Goal: Information Seeking & Learning: Learn about a topic

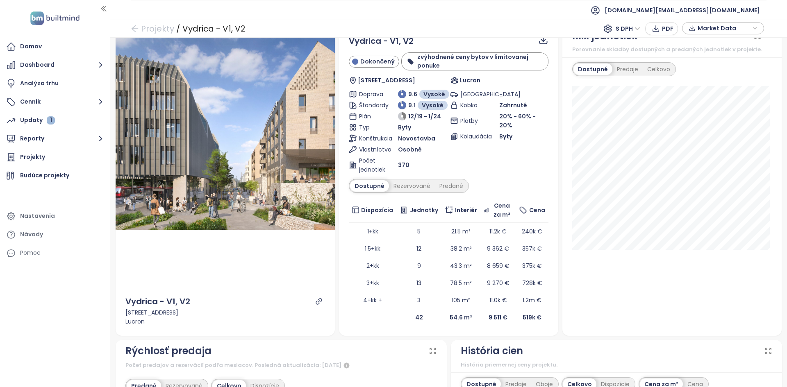
scroll to position [18, 0]
click at [375, 333] on div "Vydrica - V1, V2 Dokončený zvýhodnené ceny bytov v limitovanej ponuke Žižkova 1…" at bounding box center [448, 180] width 219 height 311
click at [457, 182] on div "Predané" at bounding box center [451, 185] width 33 height 11
click at [368, 188] on div "Dostupné" at bounding box center [368, 185] width 37 height 11
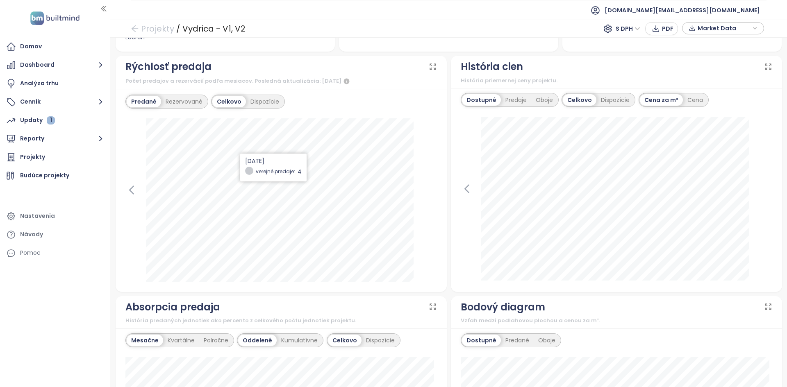
scroll to position [301, 0]
click at [532, 101] on div "Oboje" at bounding box center [544, 101] width 26 height 11
click at [471, 99] on div "Dostupné" at bounding box center [480, 101] width 37 height 11
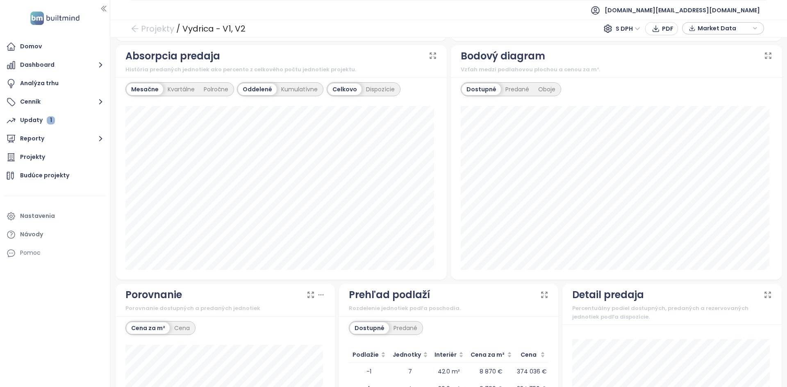
scroll to position [557, 0]
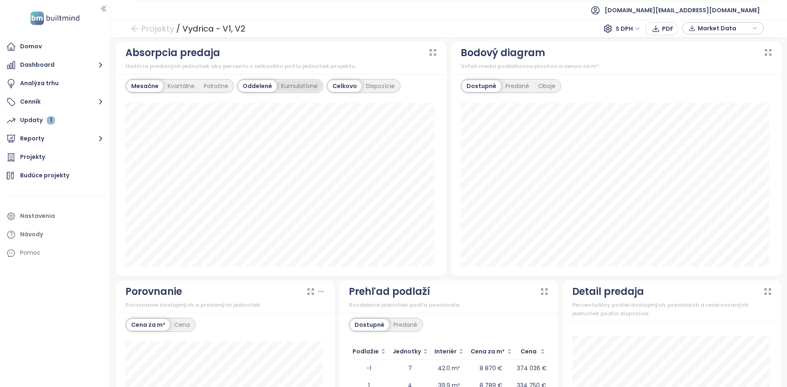
click at [293, 87] on div "Kumulatívne" at bounding box center [299, 85] width 45 height 11
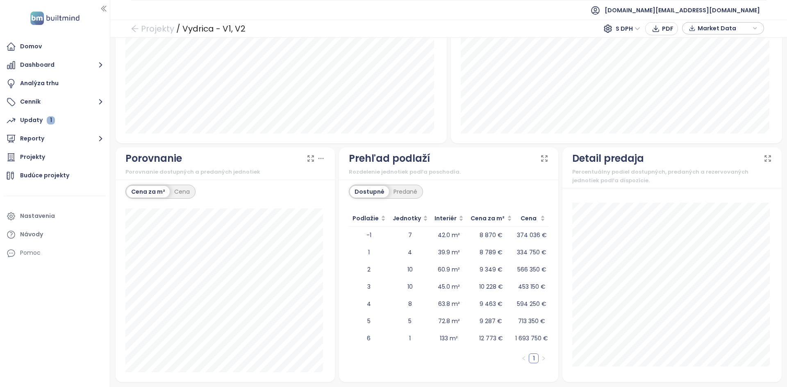
scroll to position [690, 0]
drag, startPoint x: 554, startPoint y: 341, endPoint x: 359, endPoint y: 237, distance: 221.1
click at [359, 237] on div "Dostupné Predané Podlažie Jednotky Interiér Cena za m² Cena -1 7 42.0 m² 8 870 …" at bounding box center [448, 281] width 219 height 202
click at [397, 264] on td "10" at bounding box center [410, 270] width 42 height 17
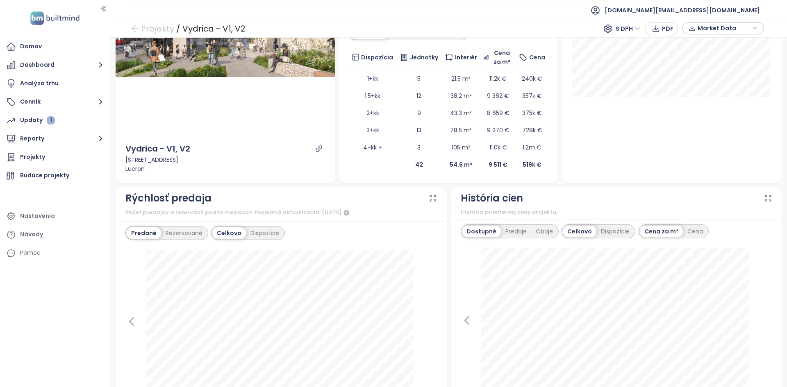
scroll to position [0, 0]
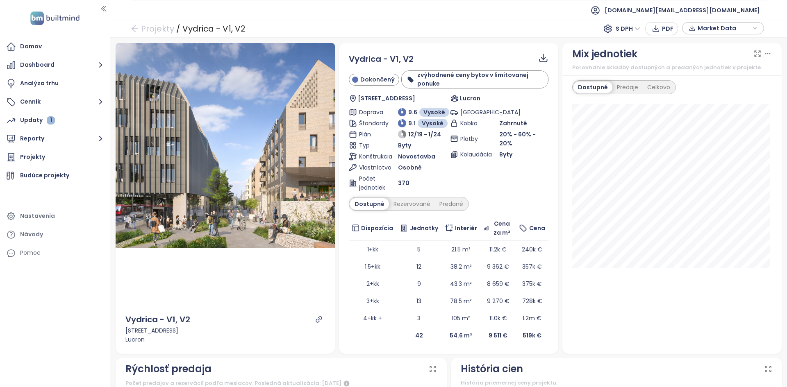
click at [712, 28] on span "Market Data" at bounding box center [724, 28] width 53 height 12
click at [549, 27] on div "Projekty / Vydrica - V1, V2 S DPH PDF Market Data" at bounding box center [448, 29] width 677 height 18
click at [626, 31] on span "S DPH" at bounding box center [628, 29] width 25 height 12
click at [629, 58] on div "Bez DPH" at bounding box center [632, 58] width 23 height 9
click at [625, 27] on span "Bez DPH" at bounding box center [625, 29] width 32 height 12
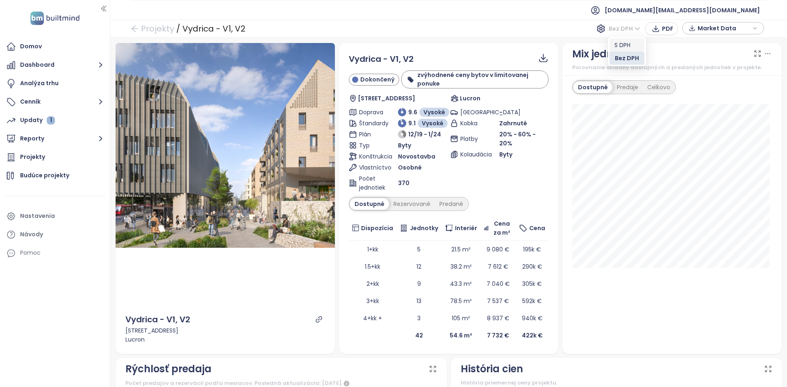
click at [625, 42] on div "S DPH" at bounding box center [626, 45] width 25 height 9
drag, startPoint x: 414, startPoint y: 191, endPoint x: 399, endPoint y: 168, distance: 26.8
click at [399, 168] on div "Doprava 9.6 Vysoké Štandardy 9.1 Vysoké Plán 12/19 - 1/24 Typ Byty Konštrukcia …" at bounding box center [398, 150] width 98 height 84
click at [497, 172] on div "Parkovanie - Kobka Zahrnuté Platby 20% - 60% - 20% Kolaudácia Byty" at bounding box center [499, 150] width 98 height 84
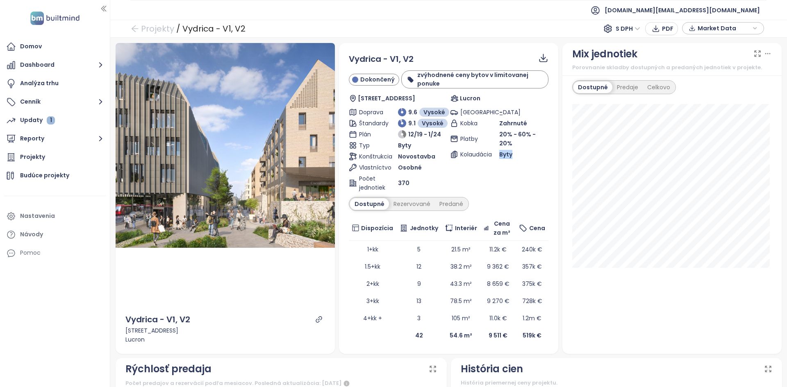
click at [497, 172] on div "Parkovanie - Kobka Zahrnuté Platby 20% - 60% - 20% Kolaudácia Byty" at bounding box center [499, 150] width 98 height 84
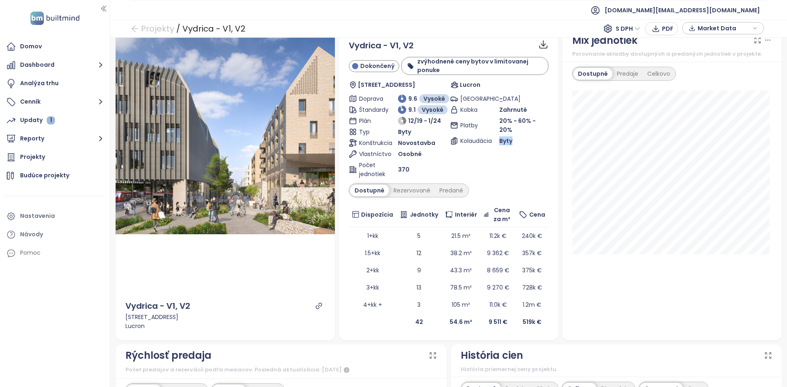
scroll to position [13, 0]
click at [434, 72] on b "zvýhodnené ceny bytov v limitovanej ponuke" at bounding box center [472, 66] width 111 height 17
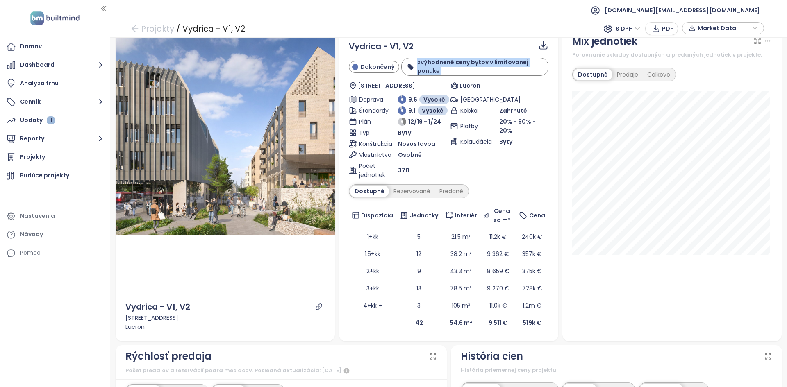
click at [434, 71] on b "zvýhodnené ceny bytov v limitovanej ponuke" at bounding box center [472, 66] width 111 height 17
click at [61, 64] on button "Dashboard" at bounding box center [55, 65] width 102 height 16
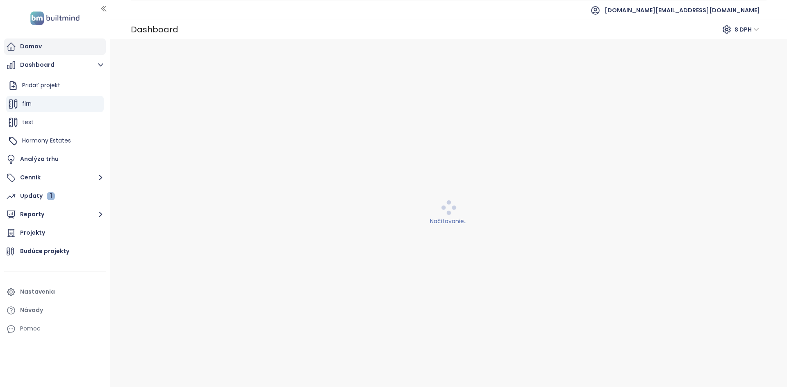
click at [52, 48] on div "Domov" at bounding box center [55, 47] width 102 height 16
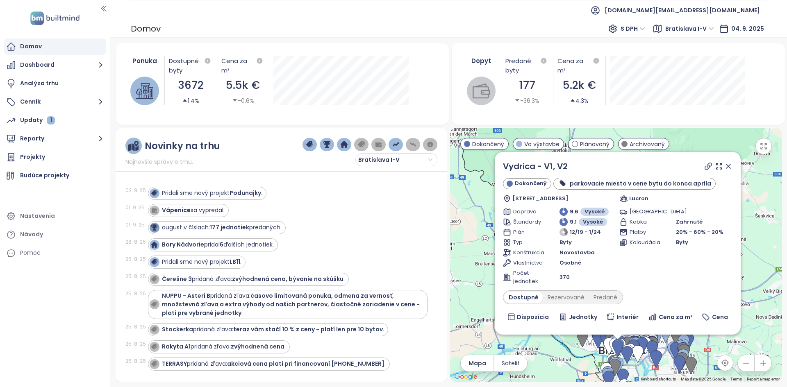
click at [724, 169] on icon at bounding box center [728, 166] width 8 height 8
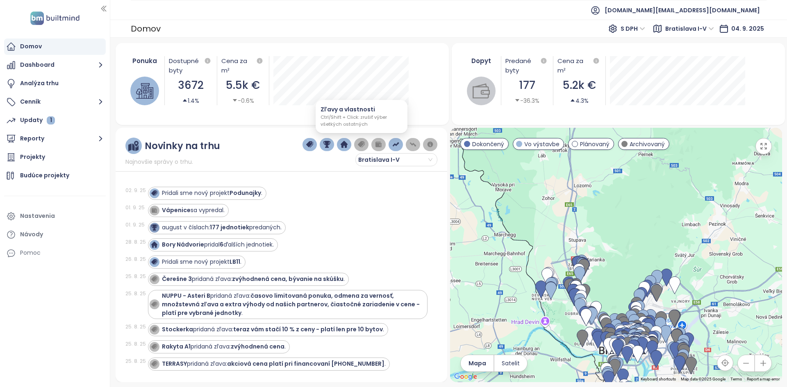
click at [365, 145] on img "button" at bounding box center [361, 144] width 7 height 7
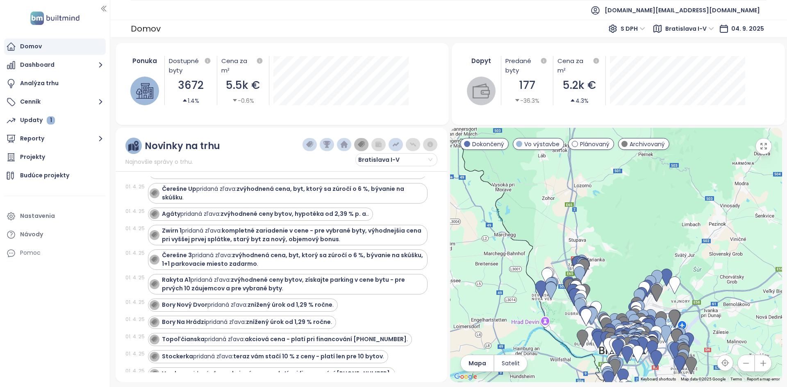
scroll to position [1315, 0]
click at [175, 213] on strong "Agáty" at bounding box center [171, 213] width 18 height 8
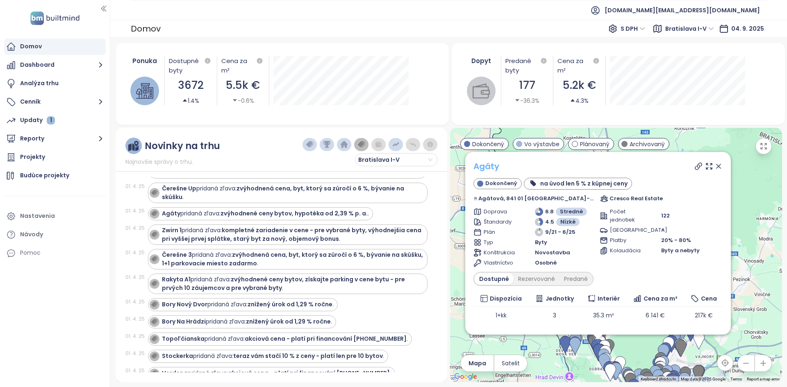
click at [497, 167] on link "Agáty" at bounding box center [486, 166] width 26 height 11
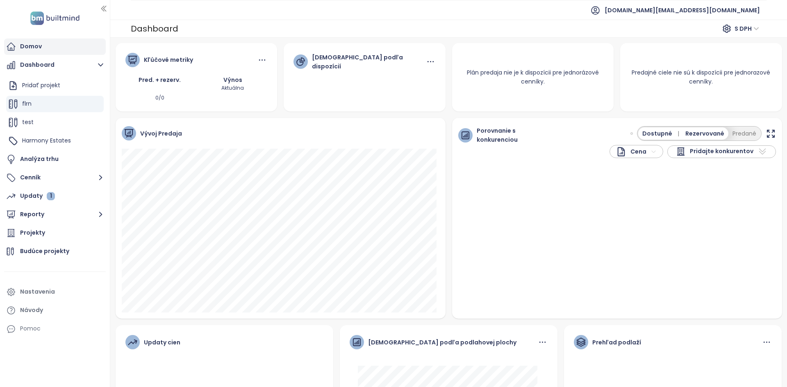
click at [49, 49] on div "Domov" at bounding box center [55, 47] width 102 height 16
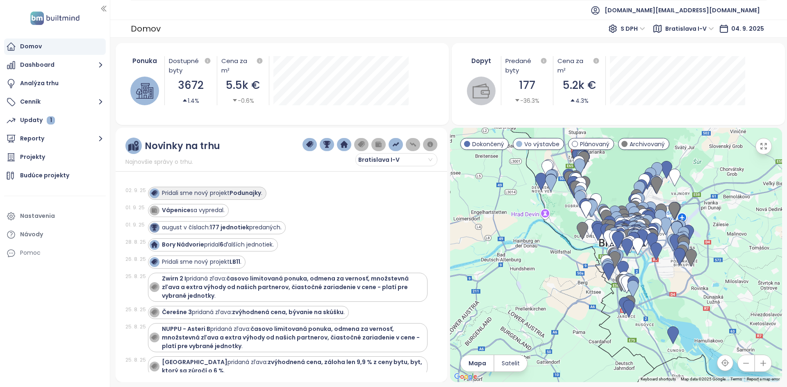
click at [246, 197] on strong "Podunajky" at bounding box center [246, 193] width 32 height 8
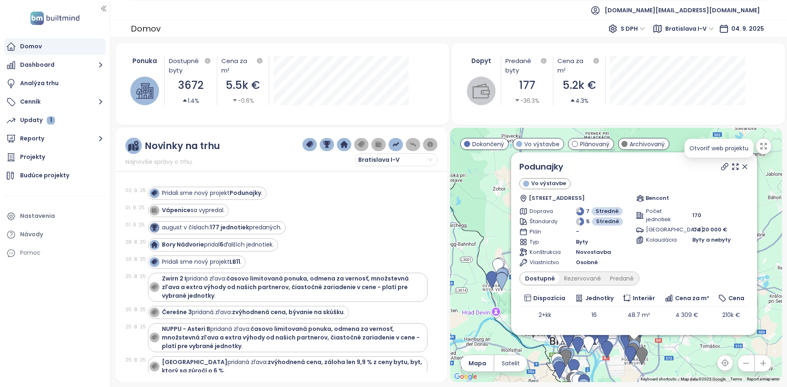
click at [721, 167] on icon at bounding box center [725, 167] width 8 height 8
click at [743, 166] on icon at bounding box center [745, 167] width 4 height 4
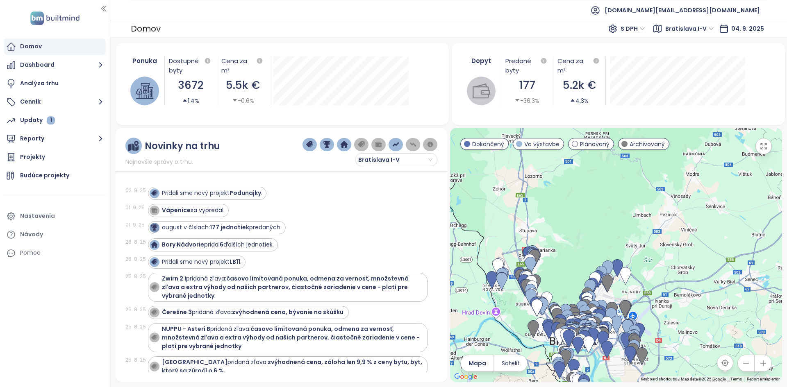
click at [738, 166] on div at bounding box center [616, 255] width 332 height 255
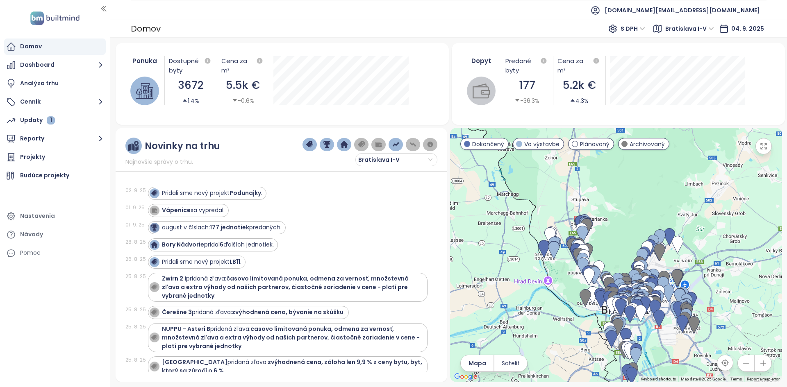
drag, startPoint x: 666, startPoint y: 278, endPoint x: 716, endPoint y: 243, distance: 61.3
click at [718, 244] on div at bounding box center [616, 255] width 332 height 255
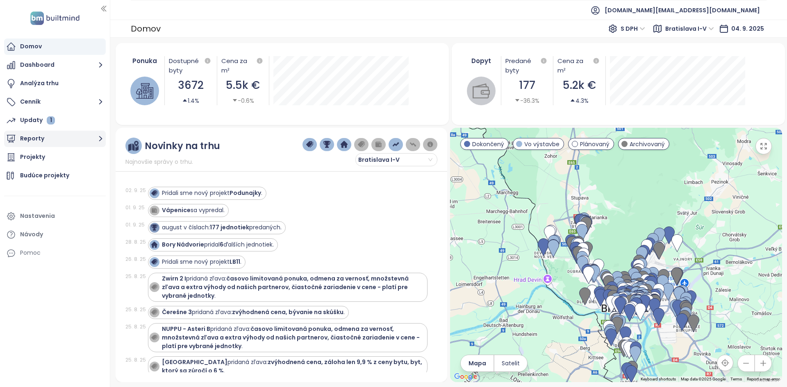
click at [78, 138] on button "Reporty" at bounding box center [55, 139] width 102 height 16
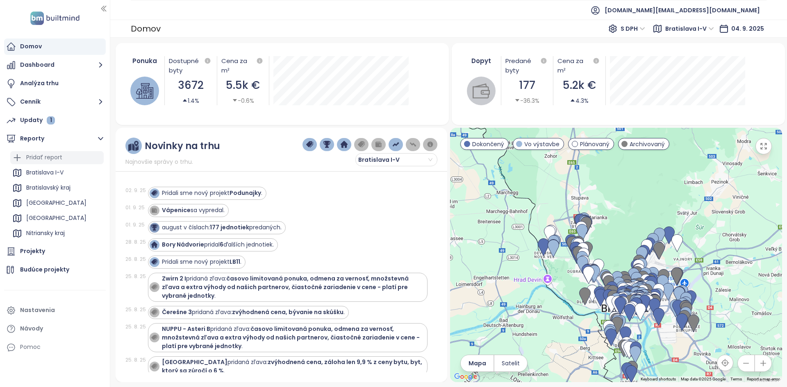
click at [88, 161] on div "Pridať report" at bounding box center [56, 157] width 93 height 13
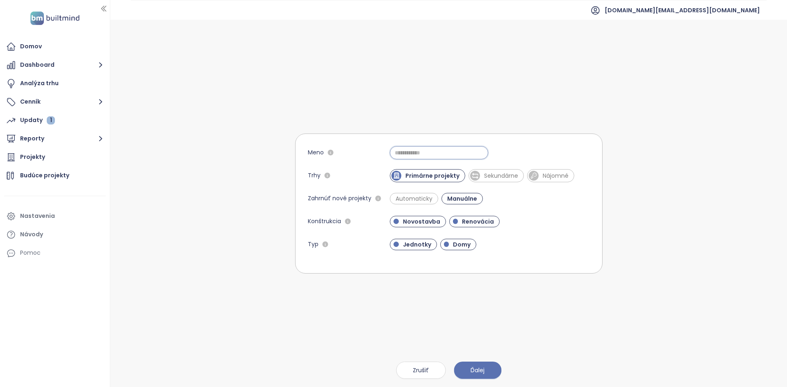
click at [427, 150] on input "Meno" at bounding box center [439, 152] width 98 height 13
type input "**********"
click at [505, 172] on span "Sekundárne" at bounding box center [501, 176] width 42 height 8
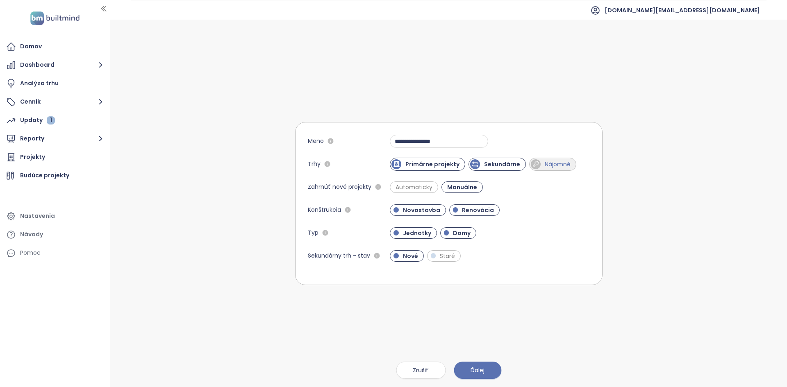
click at [542, 166] on span "Nájomné" at bounding box center [558, 164] width 34 height 8
click at [483, 214] on span "Renovácia" at bounding box center [478, 210] width 40 height 8
drag, startPoint x: 467, startPoint y: 232, endPoint x: 476, endPoint y: 233, distance: 9.1
click at [476, 233] on div "Jednotky Domy" at bounding box center [435, 232] width 90 height 11
click at [465, 235] on span "Domy" at bounding box center [462, 233] width 26 height 8
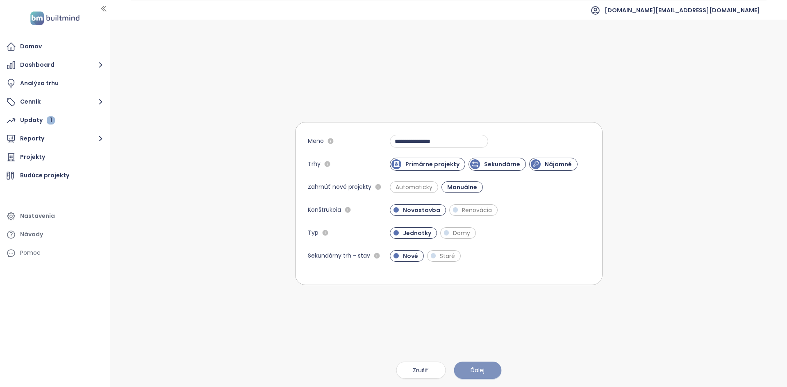
click at [478, 368] on span "Ďalej" at bounding box center [478, 370] width 14 height 9
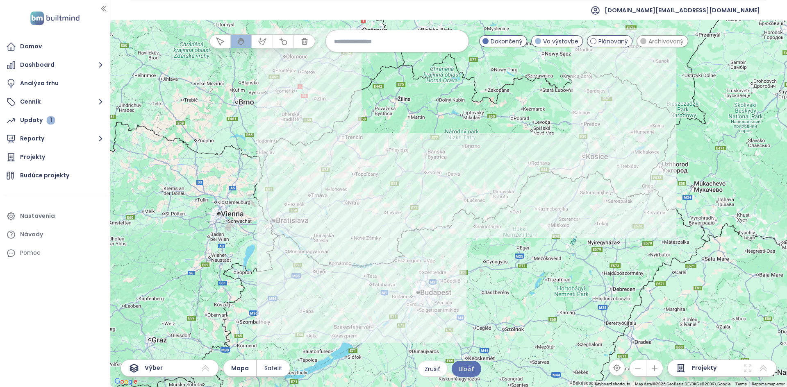
click at [292, 247] on div at bounding box center [448, 204] width 677 height 368
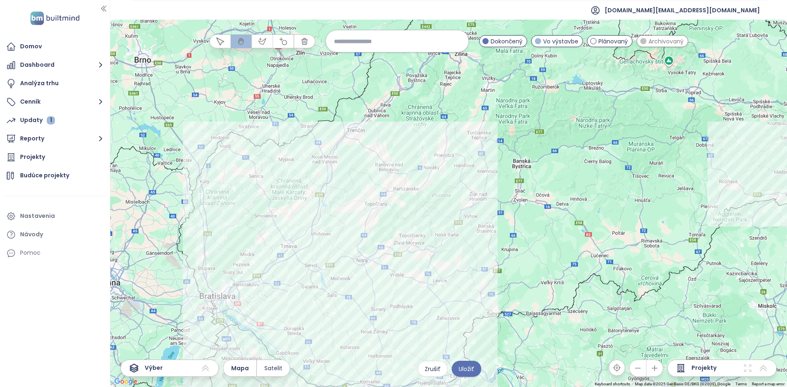
drag, startPoint x: 462, startPoint y: 255, endPoint x: 449, endPoint y: 296, distance: 43.4
click at [449, 296] on div at bounding box center [448, 204] width 677 height 368
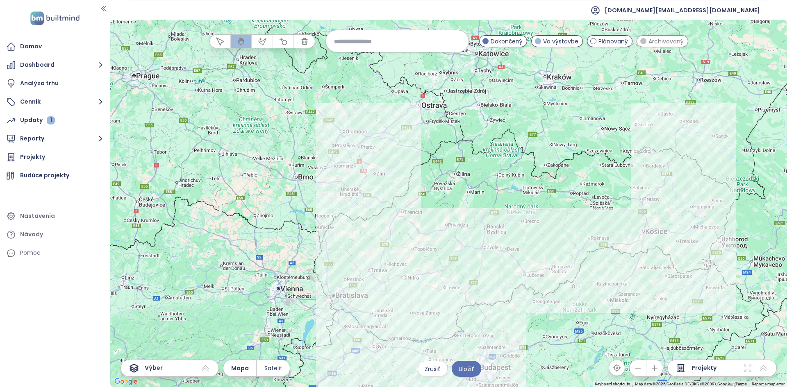
click at [297, 312] on div at bounding box center [448, 204] width 677 height 368
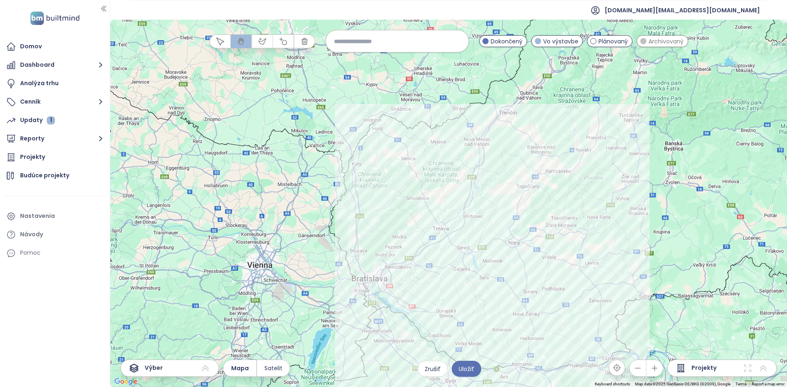
click at [335, 293] on div at bounding box center [448, 204] width 677 height 368
click at [335, 292] on div at bounding box center [448, 204] width 677 height 368
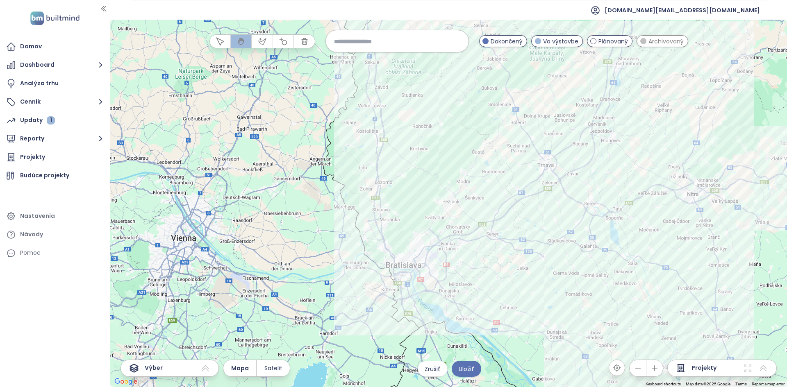
click at [348, 288] on div at bounding box center [448, 204] width 677 height 368
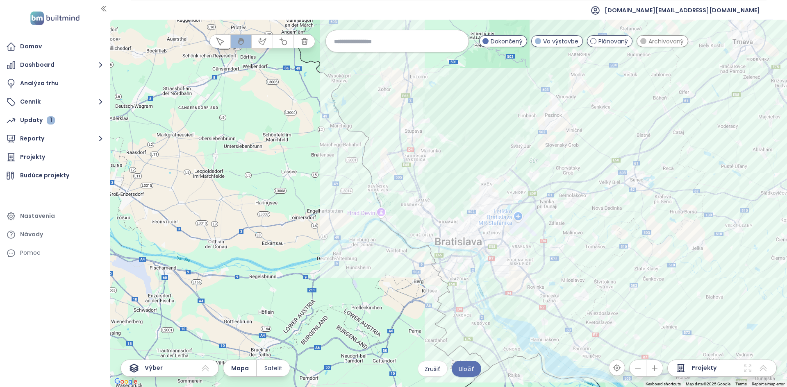
click at [382, 37] on input at bounding box center [397, 41] width 126 height 18
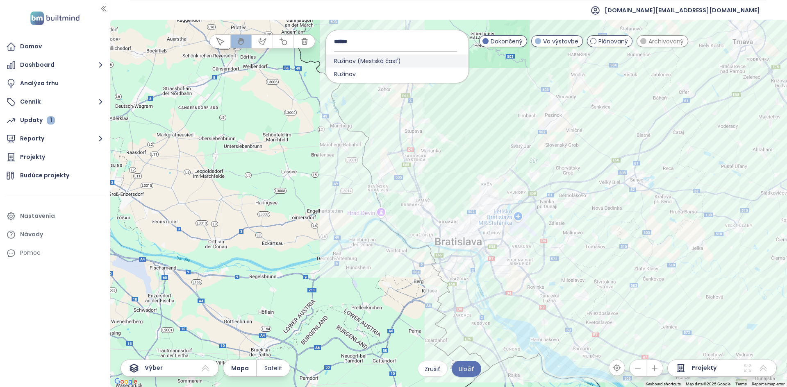
type input "******"
click at [398, 59] on span "Ružinov (Mestská časť)" at bounding box center [367, 61] width 83 height 13
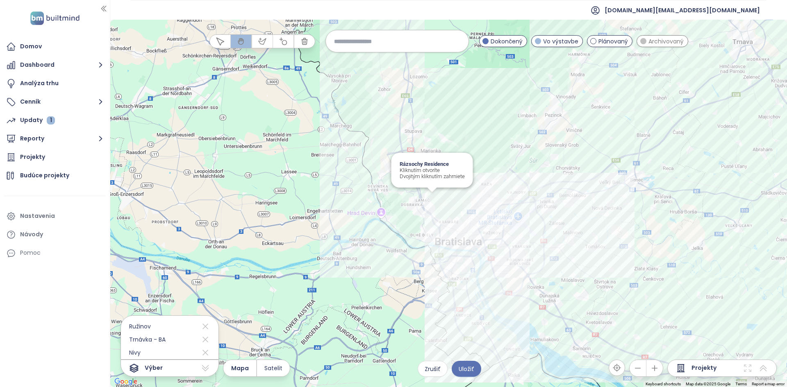
click at [438, 190] on div "Rázsochy Residence Kliknutím otvoríte Dvojitým kliknutím zahrniete" at bounding box center [448, 204] width 677 height 368
click at [438, 190] on div at bounding box center [448, 204] width 677 height 368
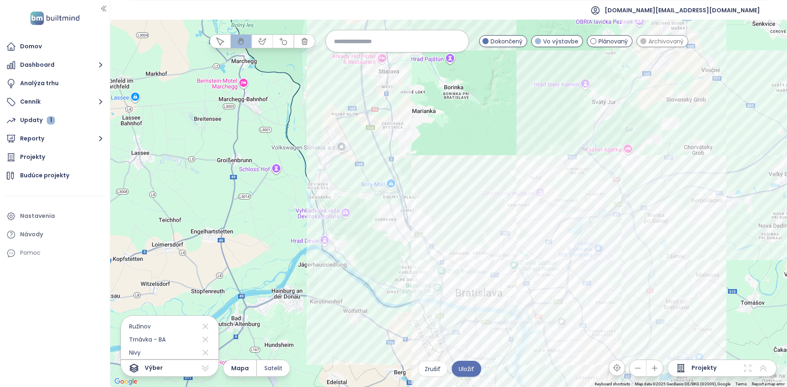
click at [356, 39] on input at bounding box center [397, 41] width 126 height 18
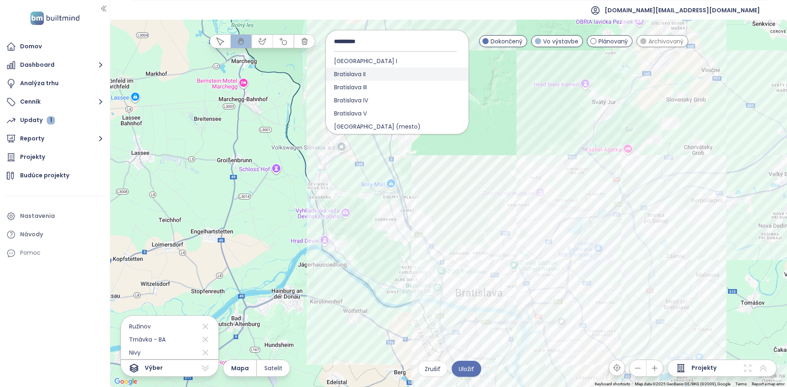
type input "**********"
click at [375, 72] on div "Bratislava II" at bounding box center [397, 74] width 143 height 13
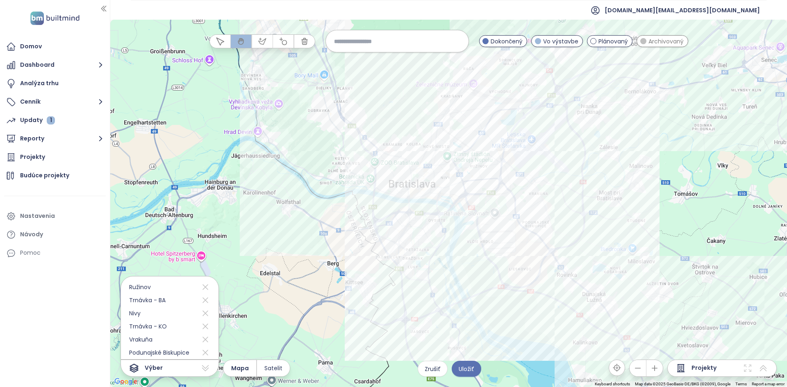
drag, startPoint x: 484, startPoint y: 184, endPoint x: 416, endPoint y: 74, distance: 129.1
click at [416, 74] on div at bounding box center [448, 204] width 677 height 368
click at [200, 353] on icon at bounding box center [205, 352] width 10 height 13
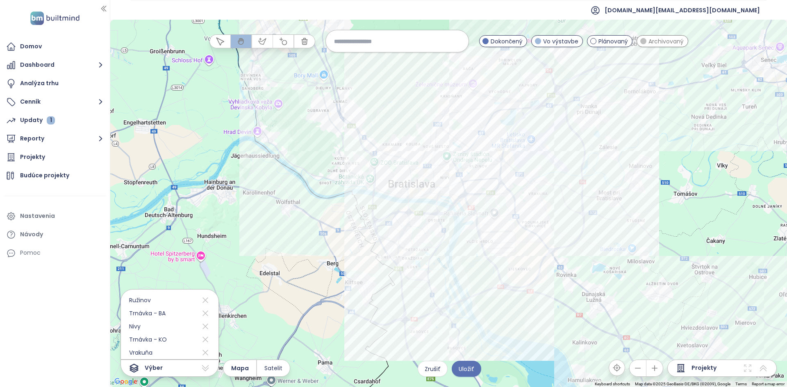
click at [401, 205] on div at bounding box center [448, 204] width 677 height 368
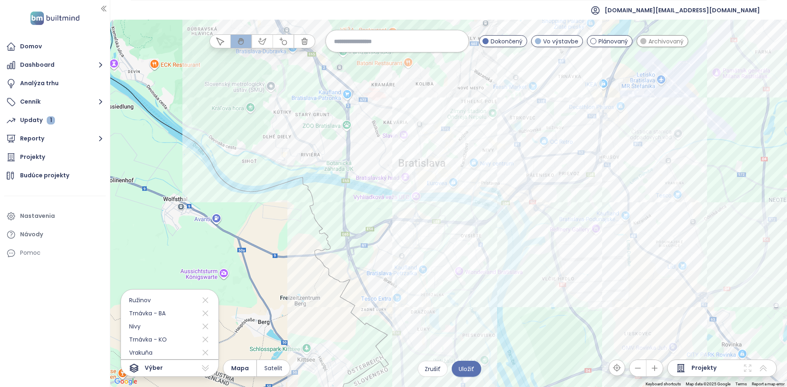
click at [438, 177] on div at bounding box center [448, 204] width 677 height 368
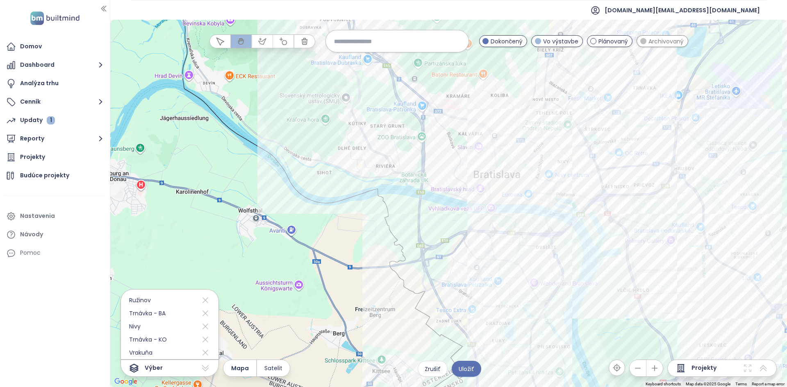
click at [362, 37] on input at bounding box center [397, 41] width 126 height 18
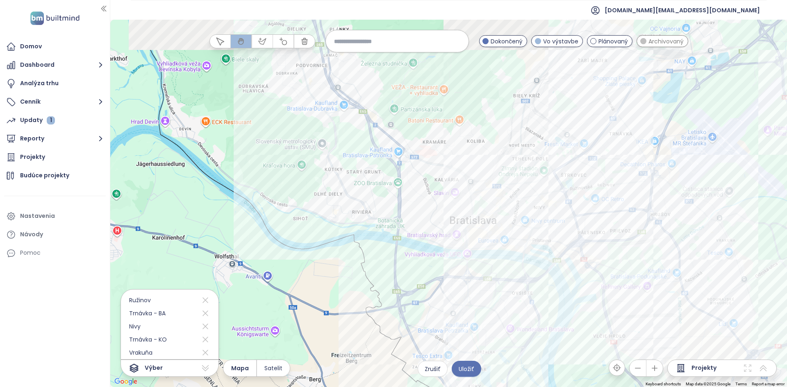
drag, startPoint x: 319, startPoint y: 193, endPoint x: 298, endPoint y: 231, distance: 42.8
click at [298, 234] on div at bounding box center [448, 204] width 677 height 368
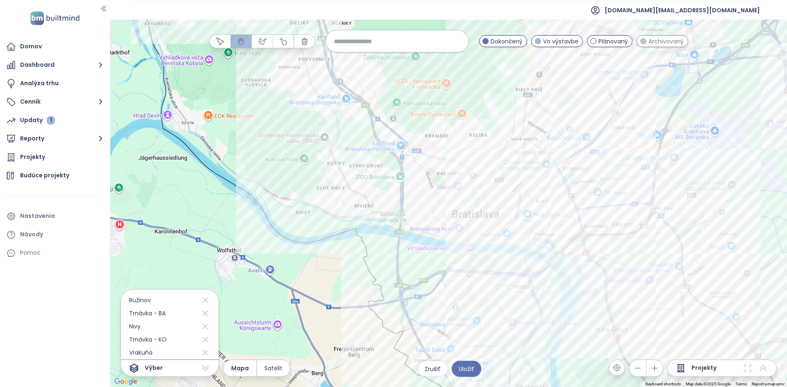
click at [373, 46] on input at bounding box center [397, 41] width 126 height 18
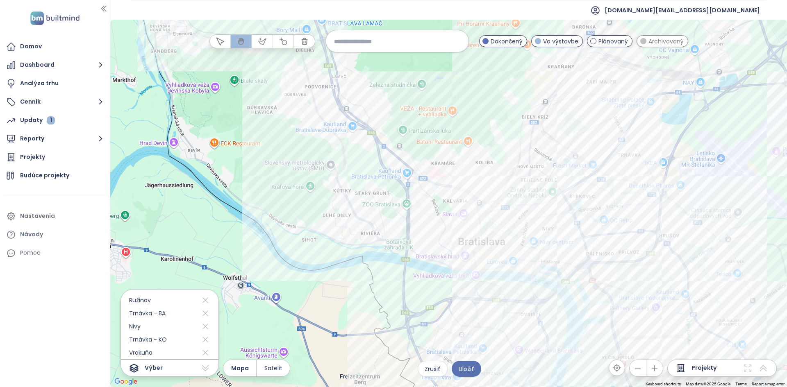
drag, startPoint x: 391, startPoint y: 122, endPoint x: 236, endPoint y: 325, distance: 255.4
click at [235, 324] on div at bounding box center [448, 204] width 677 height 368
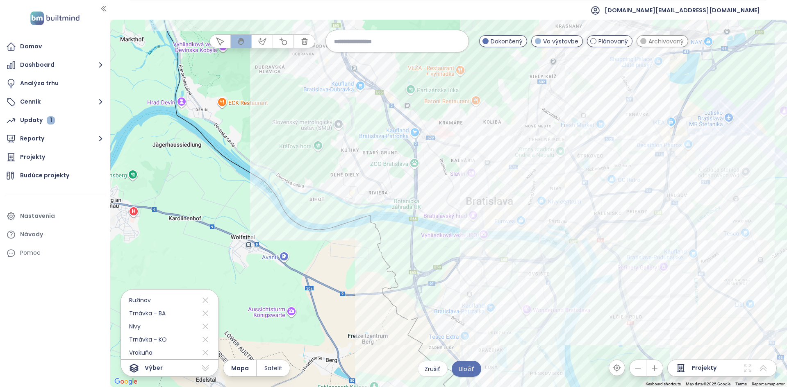
drag, startPoint x: 707, startPoint y: 305, endPoint x: 709, endPoint y: 255, distance: 49.7
click at [710, 255] on div at bounding box center [448, 204] width 677 height 368
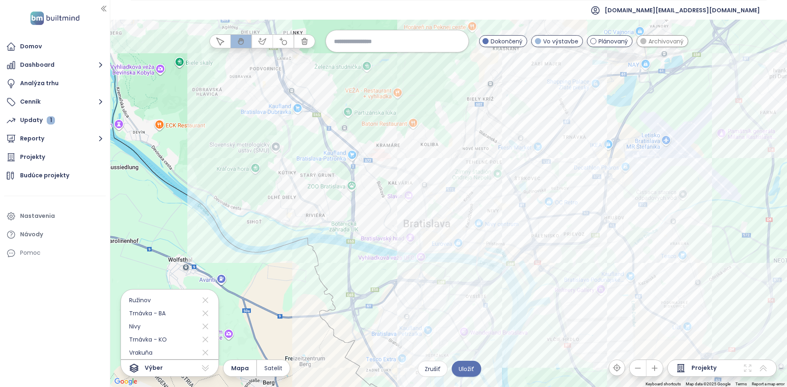
drag, startPoint x: 656, startPoint y: 305, endPoint x: 594, endPoint y: 327, distance: 65.3
click at [594, 327] on div at bounding box center [448, 204] width 677 height 368
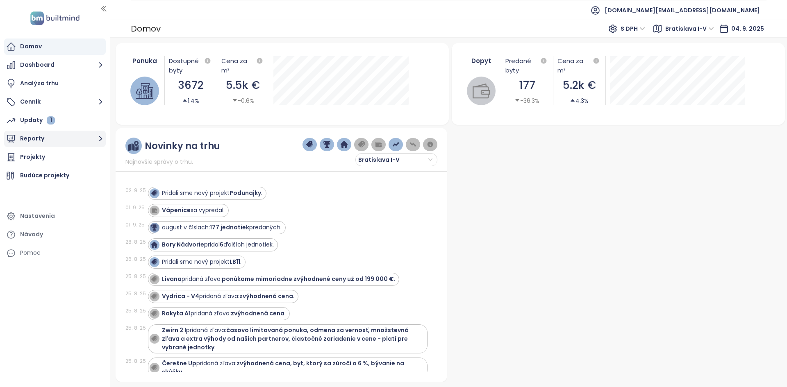
click at [97, 144] on button "Reporty" at bounding box center [55, 139] width 102 height 16
click at [98, 143] on icon "button" at bounding box center [101, 139] width 10 height 10
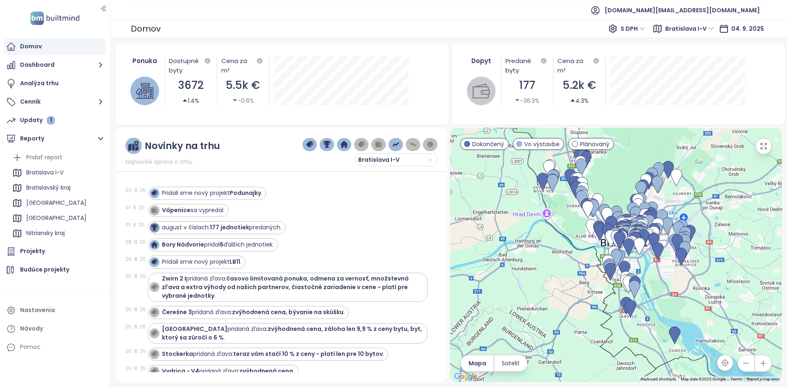
drag, startPoint x: 79, startPoint y: 142, endPoint x: 86, endPoint y: 150, distance: 10.5
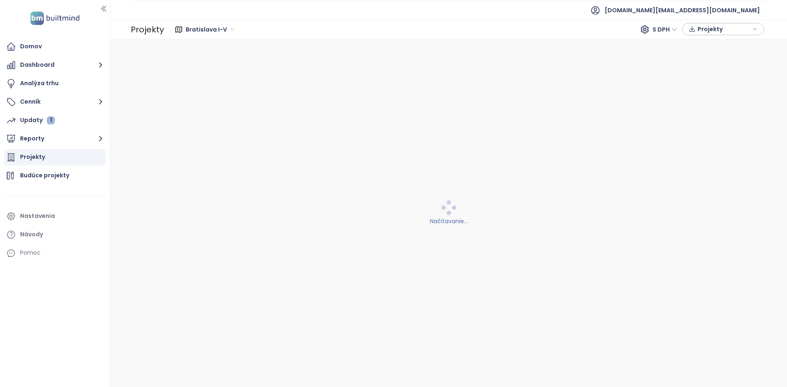
click at [86, 150] on div "Projekty" at bounding box center [55, 157] width 102 height 16
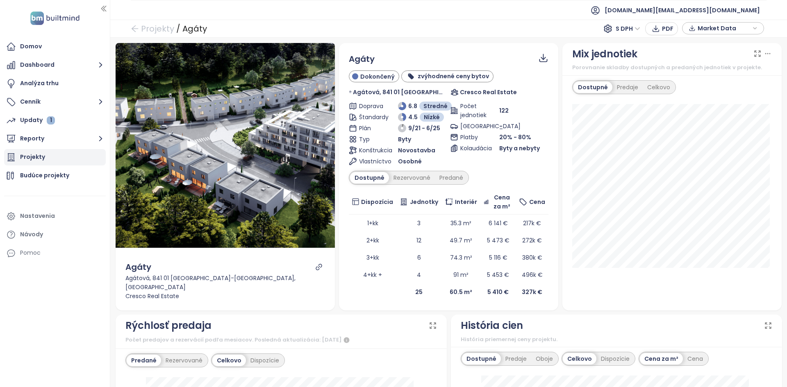
click at [52, 151] on div "Projekty" at bounding box center [55, 157] width 102 height 16
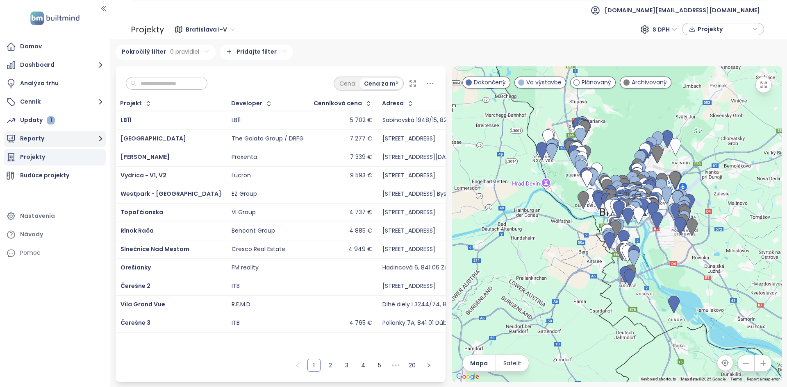
click at [68, 139] on button "Reporty" at bounding box center [55, 139] width 102 height 16
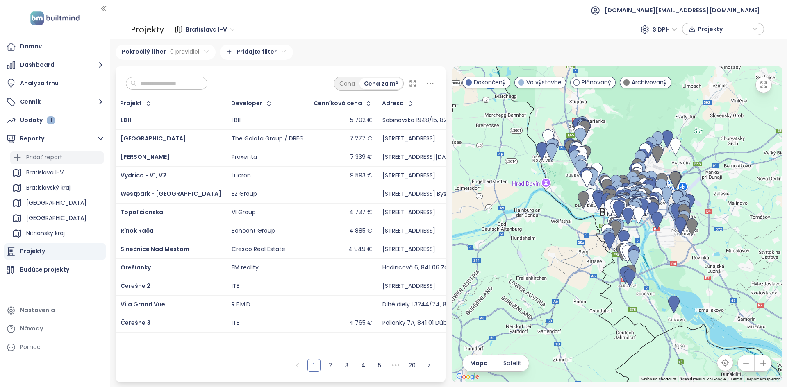
click at [71, 152] on div "Pridať report" at bounding box center [56, 157] width 93 height 13
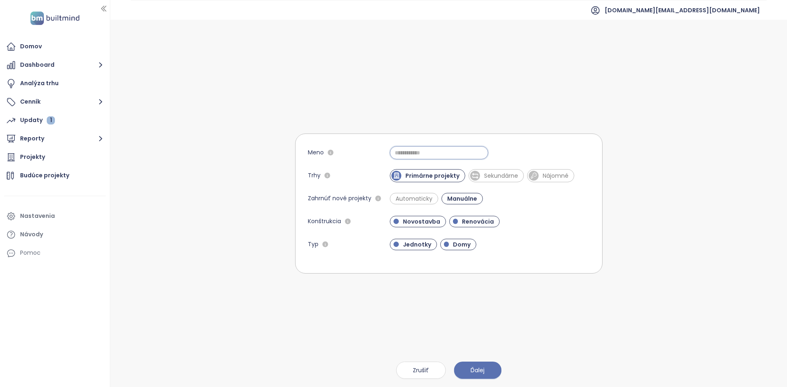
click at [424, 152] on input "Meno" at bounding box center [439, 152] width 98 height 13
type input "*******"
click at [521, 152] on div "*******" at bounding box center [490, 152] width 200 height 13
click at [507, 171] on span "Sekundárne" at bounding box center [496, 175] width 55 height 13
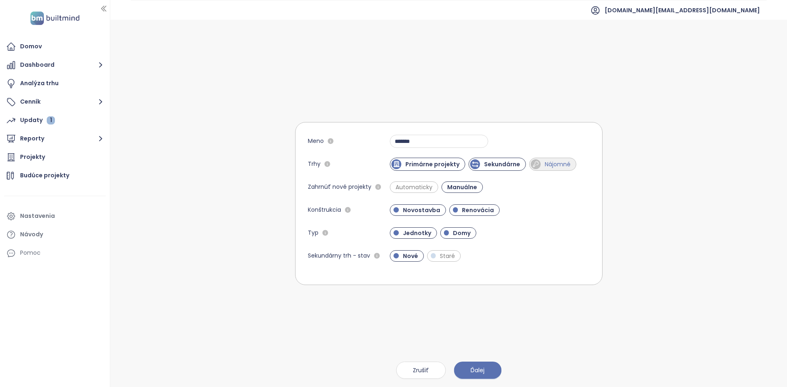
click at [548, 163] on span "Nájomné" at bounding box center [558, 164] width 34 height 8
click at [483, 373] on span "Ďalej" at bounding box center [478, 370] width 14 height 9
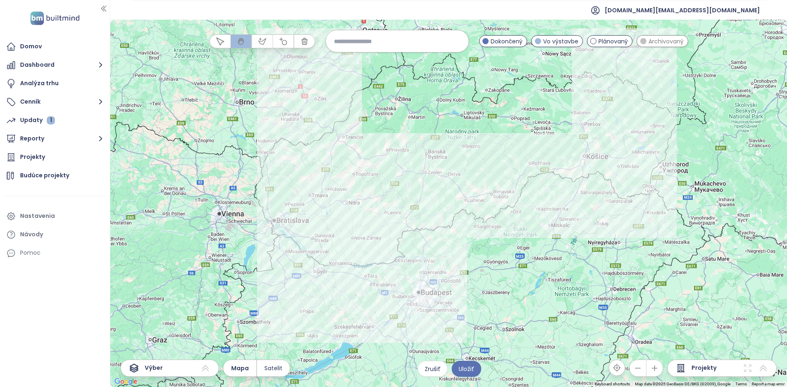
click at [238, 190] on div at bounding box center [448, 204] width 677 height 368
click at [238, 189] on div at bounding box center [448, 204] width 677 height 368
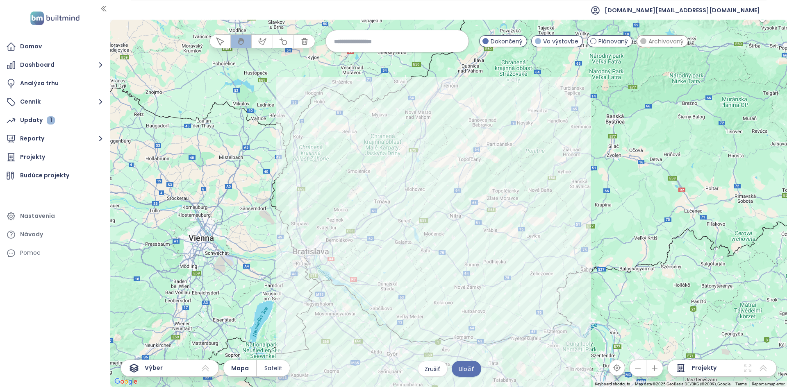
click at [322, 180] on div at bounding box center [448, 204] width 677 height 368
click at [315, 297] on div at bounding box center [448, 204] width 677 height 368
click at [315, 296] on div at bounding box center [448, 204] width 677 height 368
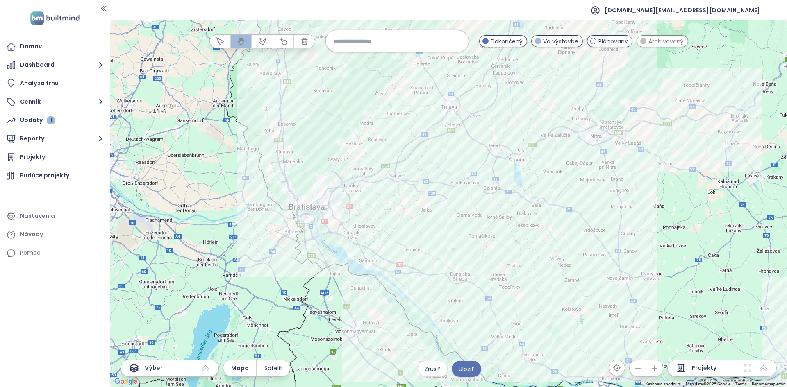
click at [328, 221] on div at bounding box center [448, 204] width 677 height 368
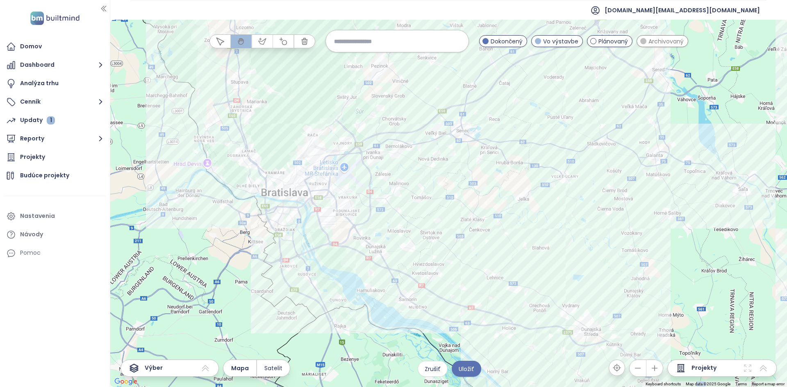
click at [326, 221] on div at bounding box center [448, 204] width 677 height 368
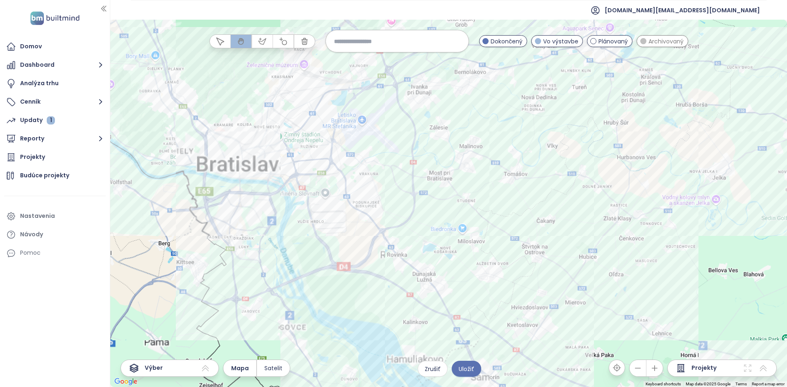
click at [326, 221] on div at bounding box center [448, 204] width 677 height 368
click at [283, 224] on div at bounding box center [448, 204] width 677 height 368
click at [283, 223] on div at bounding box center [448, 204] width 677 height 368
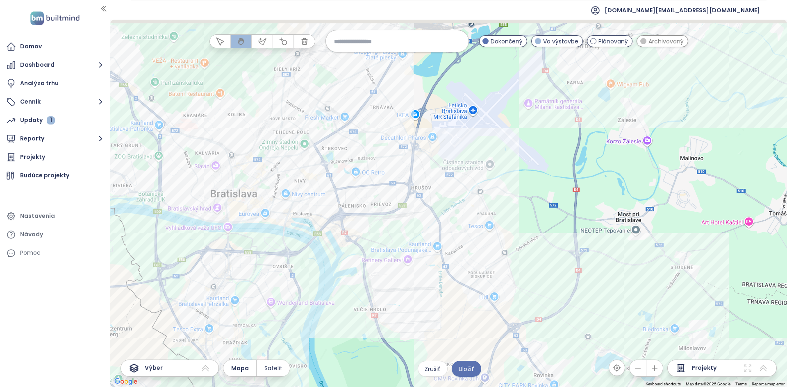
drag, startPoint x: 306, startPoint y: 175, endPoint x: 325, endPoint y: 252, distance: 78.7
click at [325, 252] on div at bounding box center [448, 204] width 677 height 368
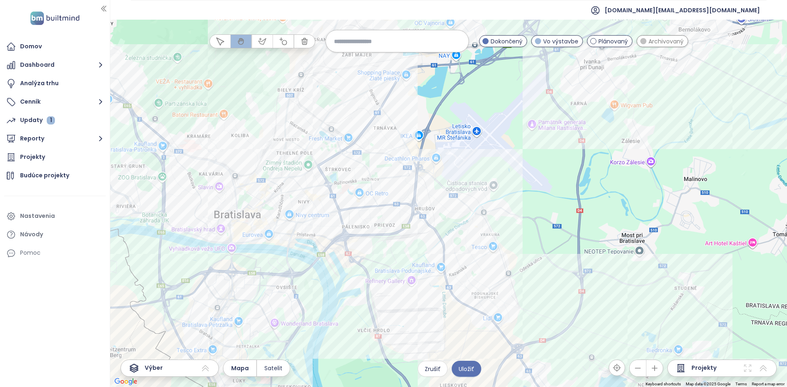
click at [327, 189] on div at bounding box center [448, 204] width 677 height 368
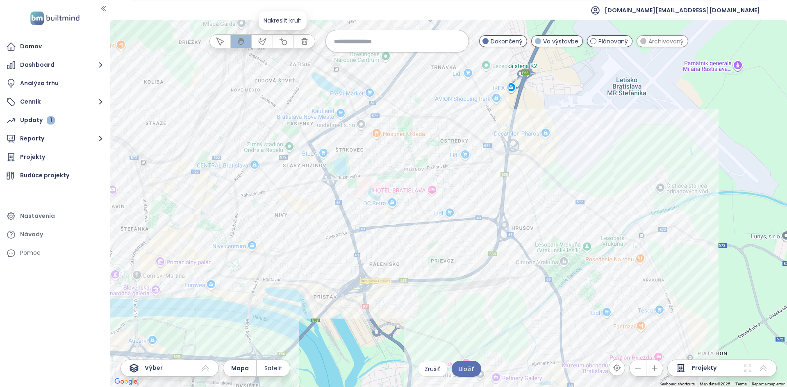
click at [276, 43] on button "button" at bounding box center [283, 41] width 20 height 13
drag, startPoint x: 223, startPoint y: 43, endPoint x: 248, endPoint y: 118, distance: 78.7
click at [223, 43] on icon "button" at bounding box center [220, 41] width 8 height 8
click at [261, 143] on div at bounding box center [448, 204] width 677 height 368
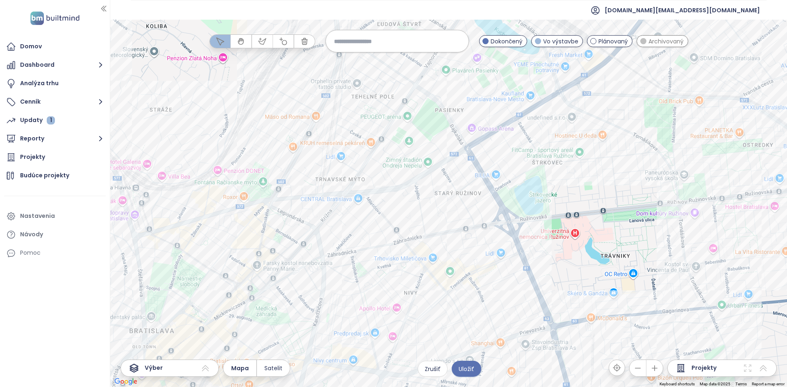
drag, startPoint x: 257, startPoint y: 171, endPoint x: 367, endPoint y: 177, distance: 110.0
click at [367, 177] on div at bounding box center [448, 204] width 677 height 368
click at [283, 40] on icon "button" at bounding box center [283, 41] width 8 height 8
drag, startPoint x: 406, startPoint y: 210, endPoint x: 409, endPoint y: 222, distance: 11.9
click at [409, 222] on div at bounding box center [448, 204] width 677 height 368
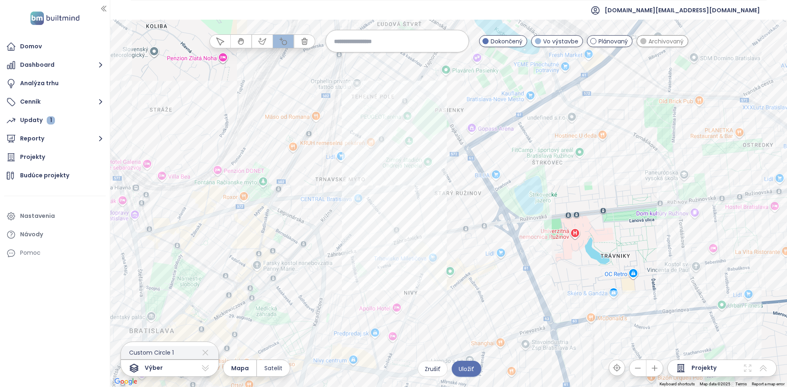
click at [200, 350] on icon at bounding box center [205, 352] width 10 height 13
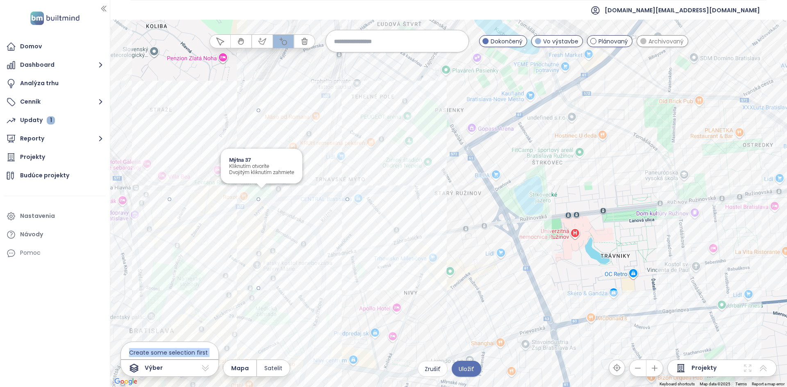
drag, startPoint x: 257, startPoint y: 200, endPoint x: 347, endPoint y: 207, distance: 90.1
click at [347, 207] on div at bounding box center [448, 204] width 677 height 368
click at [227, 40] on button "button" at bounding box center [220, 41] width 20 height 13
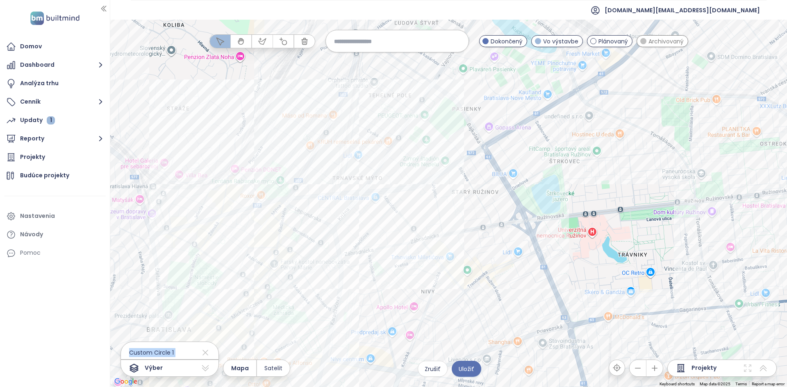
drag, startPoint x: 258, startPoint y: 318, endPoint x: 296, endPoint y: 309, distance: 39.3
click at [296, 309] on div at bounding box center [448, 204] width 677 height 368
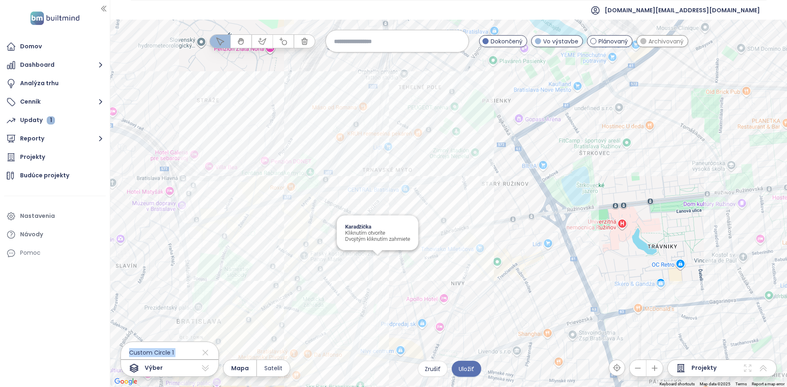
click at [378, 263] on div "Karadžička Kliknutím otvoríte Dvojitým kliknutím zahrniete" at bounding box center [448, 204] width 677 height 368
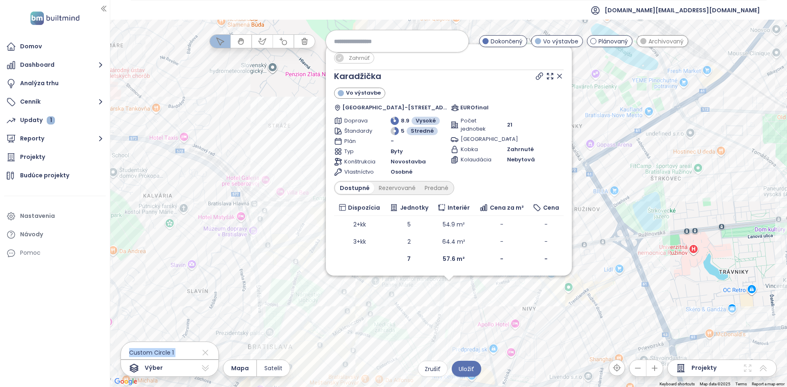
click at [478, 303] on div "Zahrnúť Karadžička Vo výstavbe Bratislava-Staré Mesto 7218, 811 04 Bratislava-S…" at bounding box center [448, 204] width 677 height 368
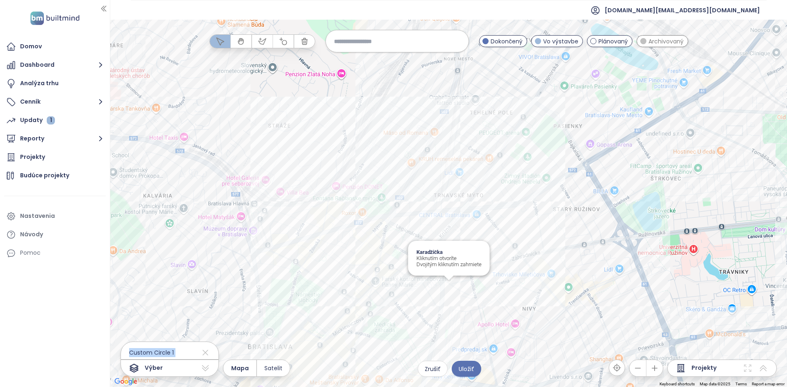
click at [448, 285] on div "Karadžička Kliknutím otvoríte Dvojitým kliknutím zahrniete" at bounding box center [448, 204] width 677 height 368
click at [514, 222] on div "Danubius Lofts Kliknutím otvoríte Dvojitým kliknutím zahrniete" at bounding box center [448, 204] width 677 height 368
click at [503, 204] on div "Danubius Two Kliknutím otvoríte Dvojitým kliknutím zahrniete" at bounding box center [448, 204] width 677 height 368
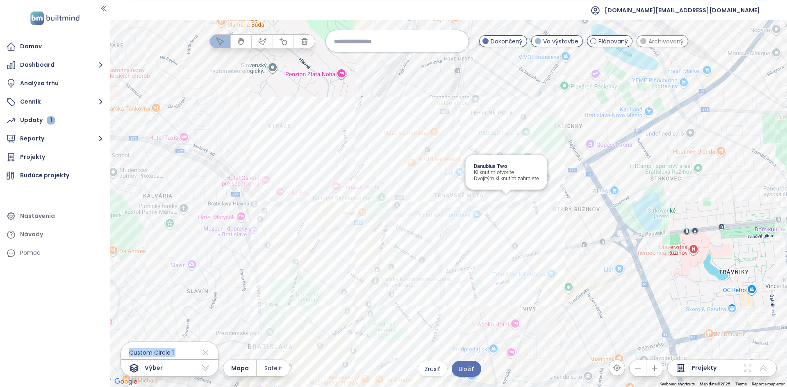
click at [503, 204] on div "Danubius Two Kliknutím otvoríte Dvojitým kliknutím zahrniete" at bounding box center [448, 204] width 677 height 368
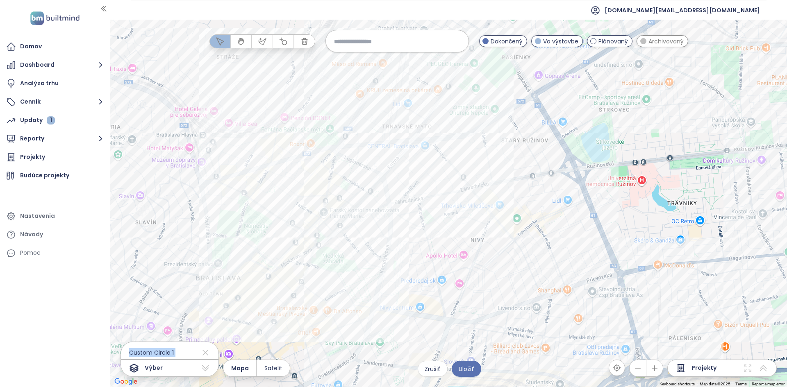
drag, startPoint x: 425, startPoint y: 319, endPoint x: 373, endPoint y: 251, distance: 85.6
click at [373, 251] on div at bounding box center [448, 204] width 677 height 368
click at [467, 370] on span "Uložiť" at bounding box center [467, 369] width 16 height 9
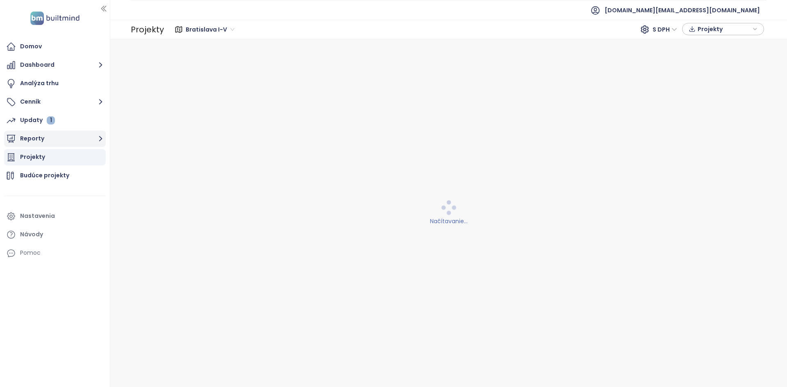
click at [85, 136] on button "Reporty" at bounding box center [55, 139] width 102 height 16
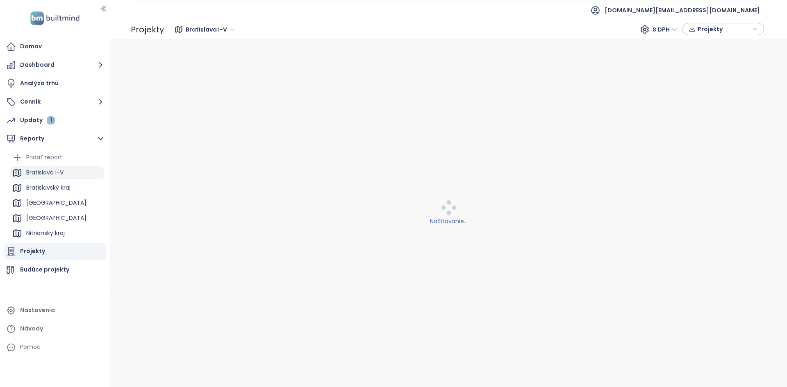
click at [49, 168] on div "Bratislava I-V" at bounding box center [44, 173] width 37 height 10
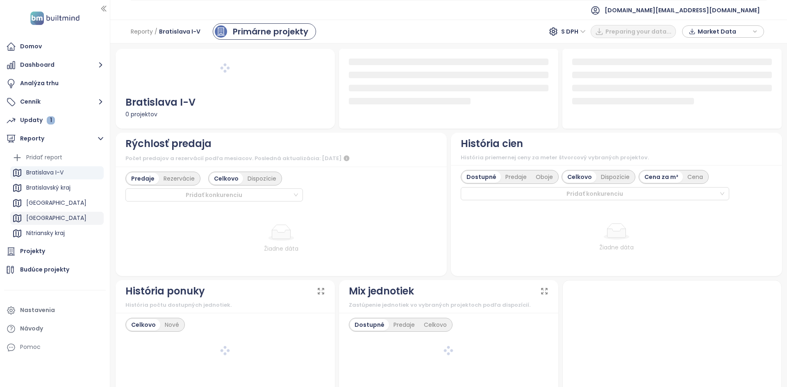
scroll to position [59, 0]
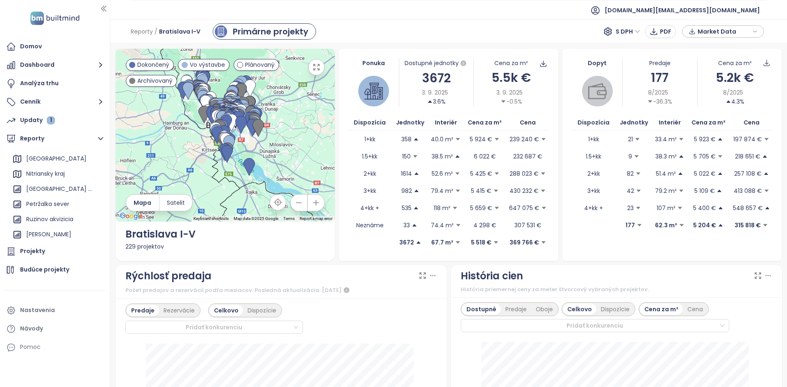
drag, startPoint x: 284, startPoint y: 115, endPoint x: 279, endPoint y: 90, distance: 25.5
click at [279, 90] on div at bounding box center [225, 135] width 219 height 173
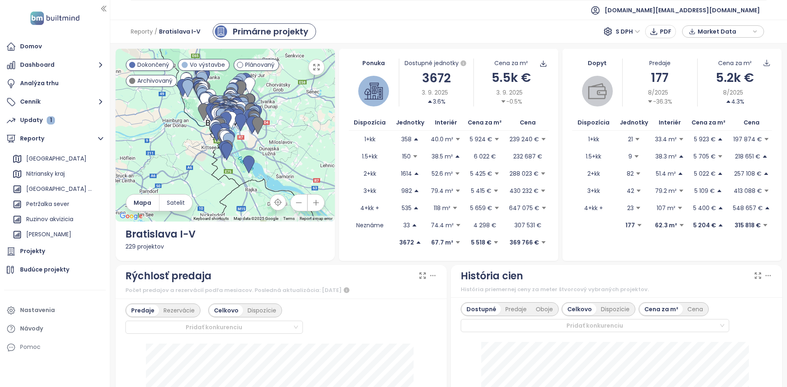
click at [292, 92] on div at bounding box center [225, 135] width 219 height 173
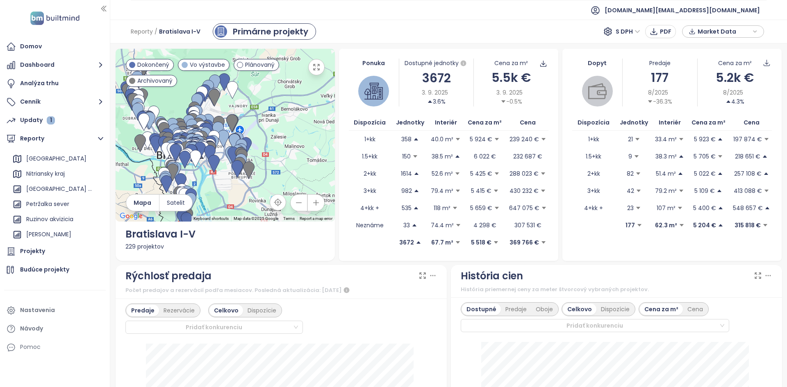
drag, startPoint x: 268, startPoint y: 113, endPoint x: 295, endPoint y: 115, distance: 27.1
click at [295, 115] on div at bounding box center [225, 135] width 219 height 173
click at [66, 266] on div "Budúce projekty" at bounding box center [44, 270] width 49 height 10
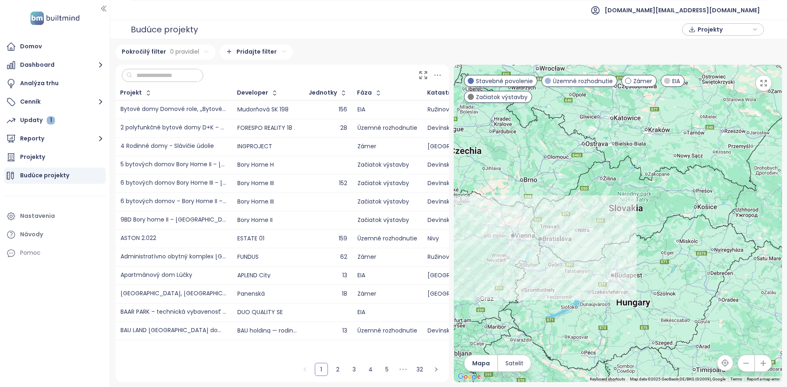
click at [566, 233] on div at bounding box center [618, 224] width 328 height 318
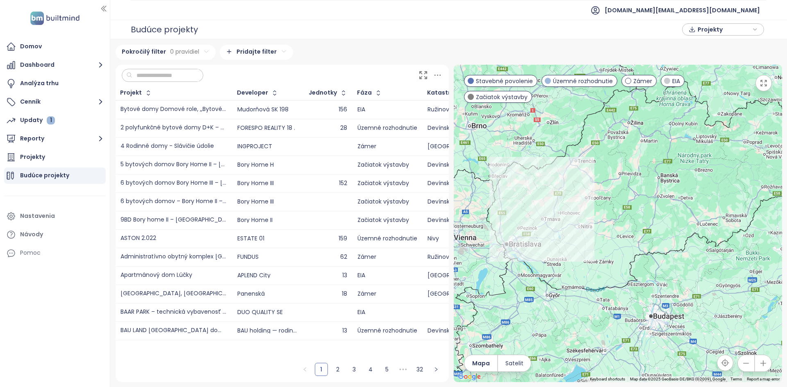
click at [544, 266] on div at bounding box center [618, 224] width 328 height 318
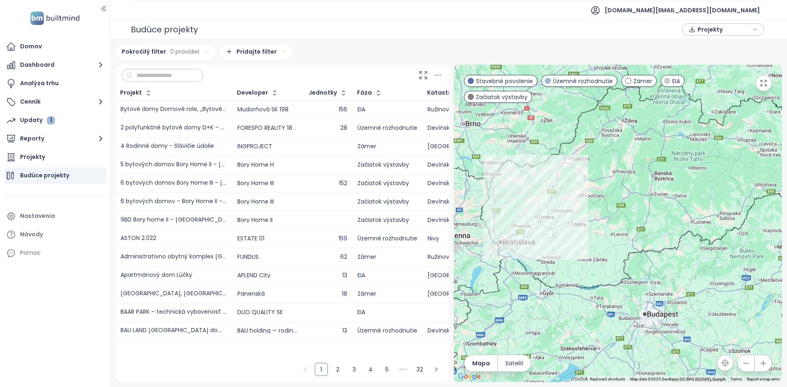
click at [544, 266] on div at bounding box center [618, 224] width 328 height 318
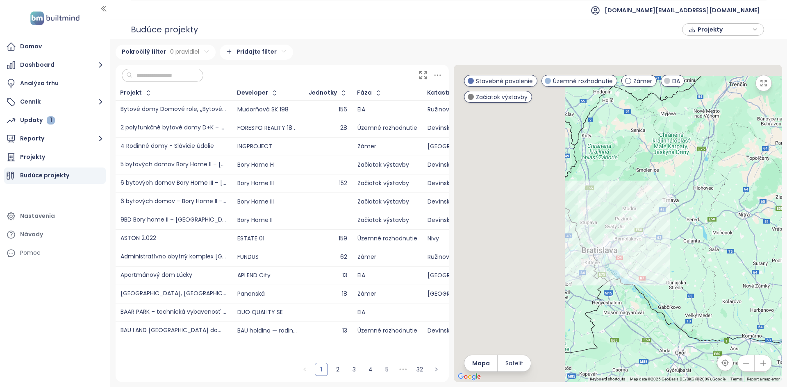
drag, startPoint x: 529, startPoint y: 232, endPoint x: 672, endPoint y: 263, distance: 146.0
click at [672, 263] on div at bounding box center [618, 224] width 328 height 318
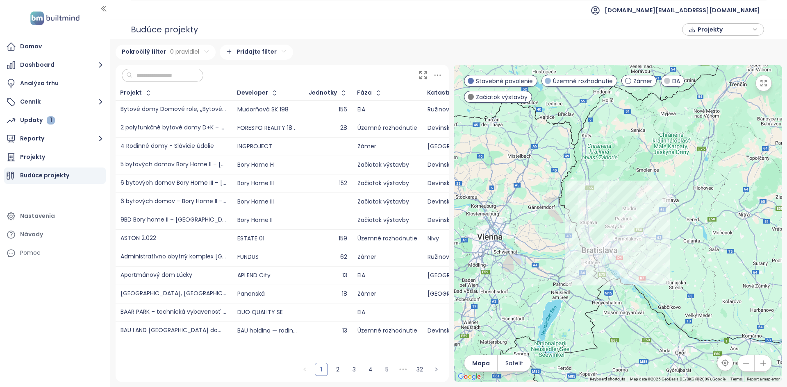
click at [648, 245] on div at bounding box center [618, 224] width 328 height 318
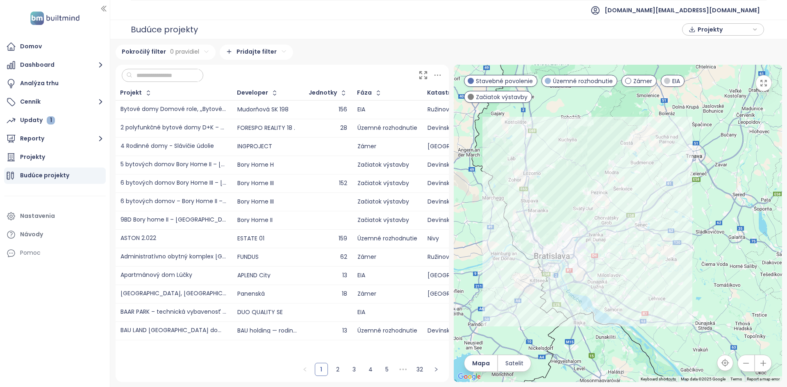
click at [605, 232] on div at bounding box center [618, 224] width 328 height 318
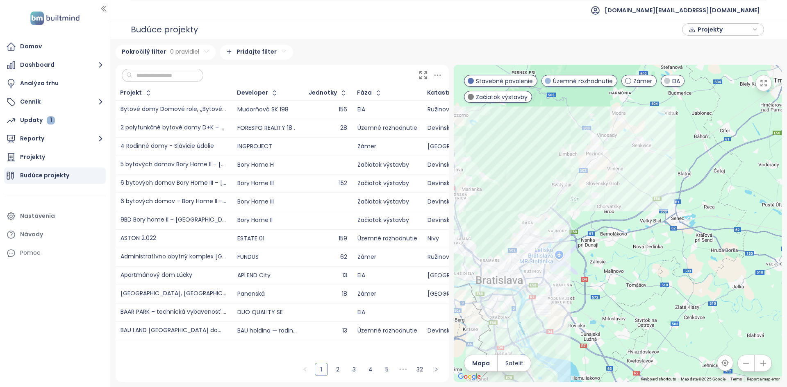
click at [595, 237] on div at bounding box center [618, 224] width 328 height 318
click at [595, 236] on div at bounding box center [618, 224] width 328 height 318
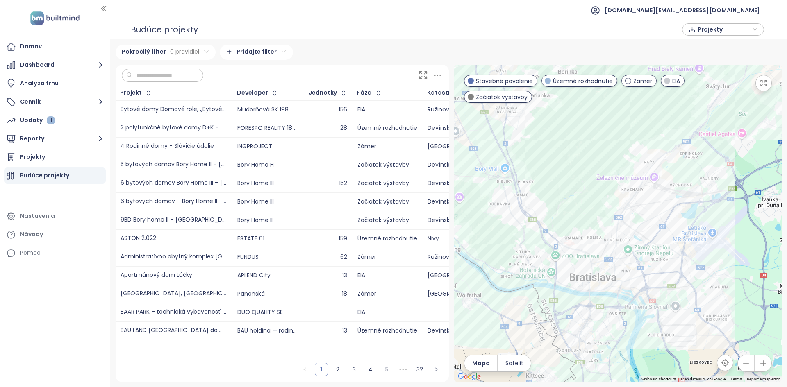
drag, startPoint x: 571, startPoint y: 262, endPoint x: 763, endPoint y: 216, distance: 197.6
click at [763, 216] on div at bounding box center [618, 224] width 328 height 318
click at [577, 189] on div at bounding box center [618, 224] width 328 height 318
click at [578, 189] on div at bounding box center [618, 224] width 328 height 318
click at [579, 203] on div at bounding box center [618, 224] width 328 height 318
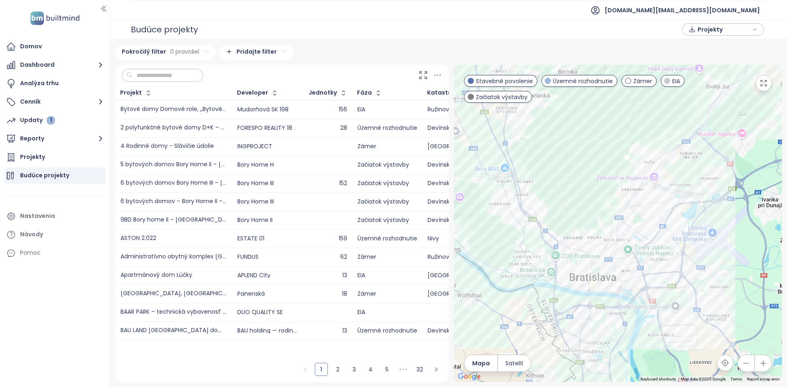
click at [579, 203] on div at bounding box center [618, 224] width 328 height 318
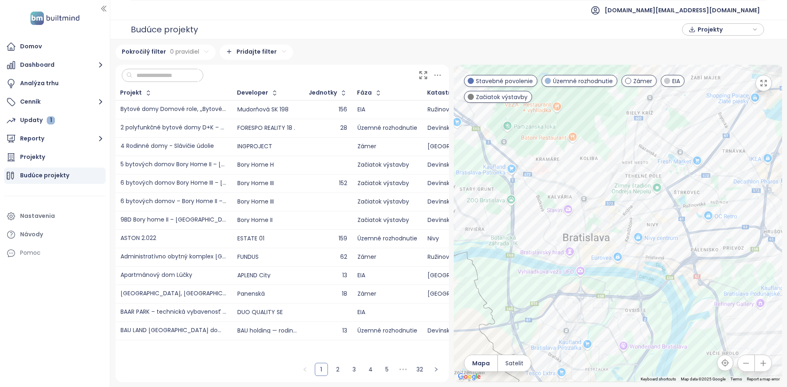
drag, startPoint x: 599, startPoint y: 222, endPoint x: 578, endPoint y: 105, distance: 118.7
click at [578, 105] on div at bounding box center [618, 224] width 328 height 318
click at [585, 171] on div at bounding box center [618, 224] width 328 height 318
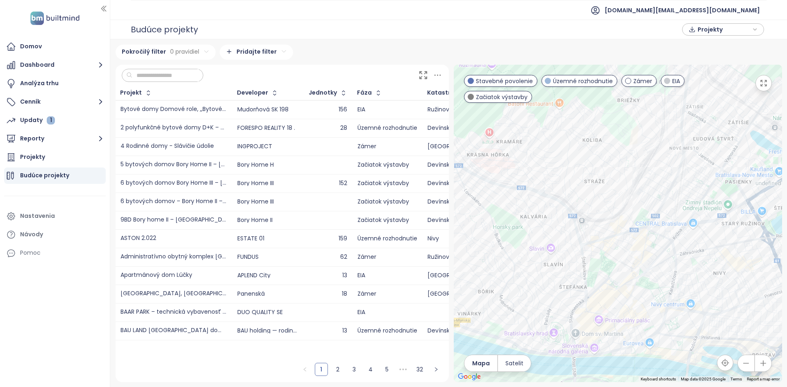
click at [608, 247] on div at bounding box center [618, 224] width 328 height 318
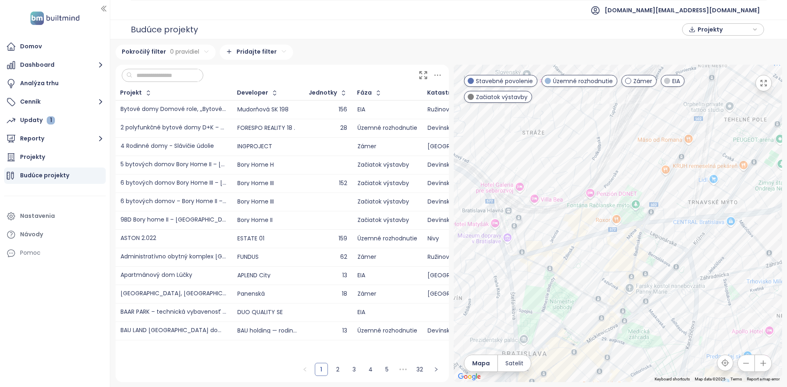
drag, startPoint x: 663, startPoint y: 230, endPoint x: 616, endPoint y: 246, distance: 49.8
click at [616, 246] on div at bounding box center [618, 224] width 328 height 318
click at [672, 85] on span "EIA" at bounding box center [676, 81] width 8 height 9
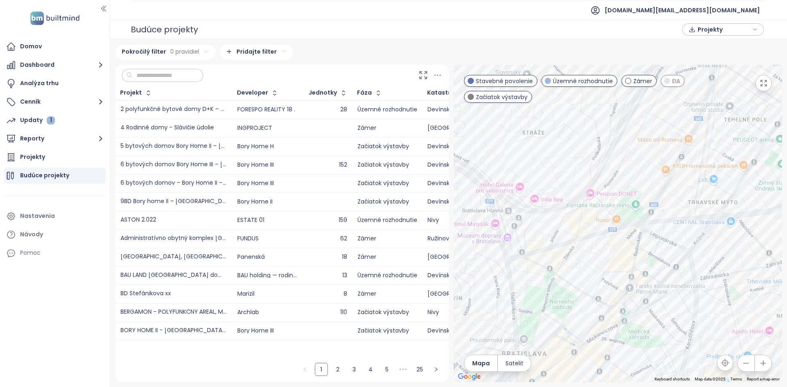
click at [669, 87] on div at bounding box center [618, 224] width 328 height 318
click at [673, 77] on span "EIA" at bounding box center [676, 81] width 8 height 9
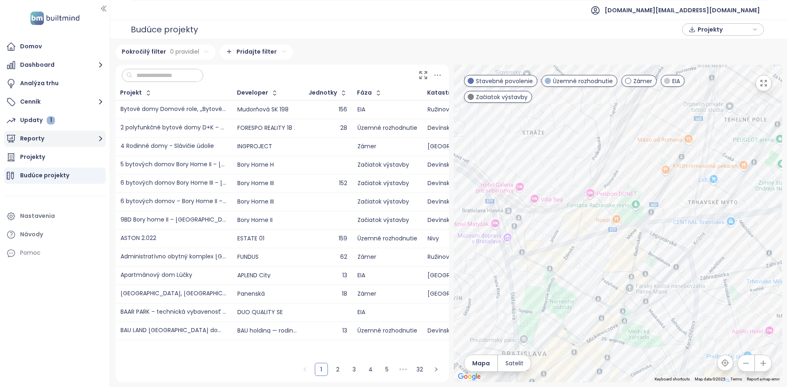
click at [92, 134] on button "Reporty" at bounding box center [55, 139] width 102 height 16
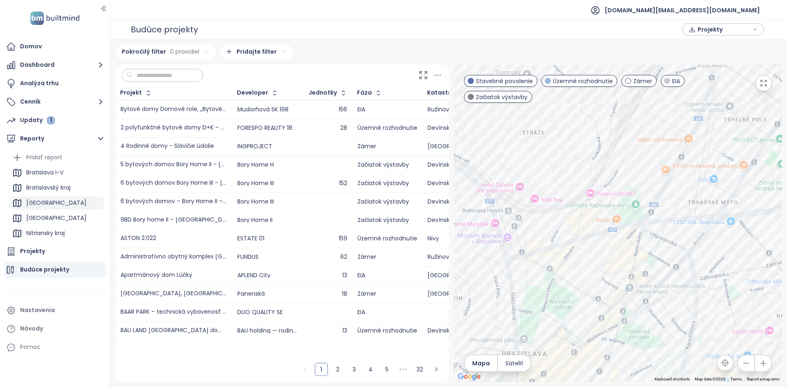
scroll to position [59, 0]
click at [64, 219] on div "Ruzinov akvizicia" at bounding box center [49, 219] width 47 height 10
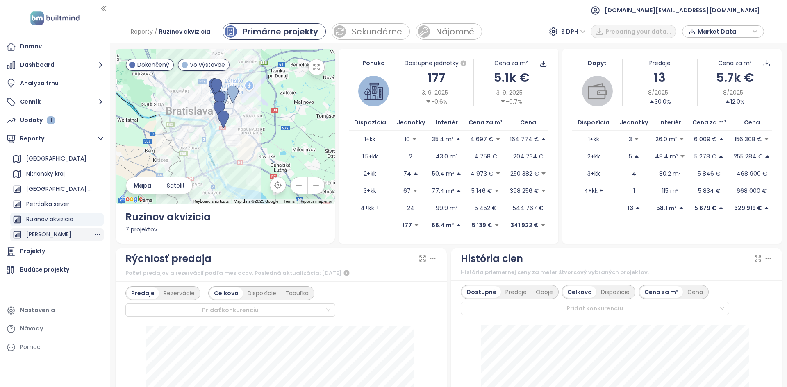
click at [57, 235] on div "[PERSON_NAME]" at bounding box center [56, 234] width 93 height 13
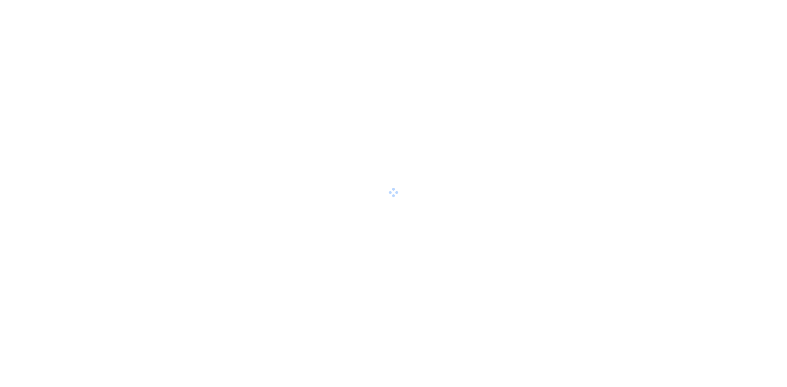
drag, startPoint x: 51, startPoint y: 222, endPoint x: 58, endPoint y: 214, distance: 10.7
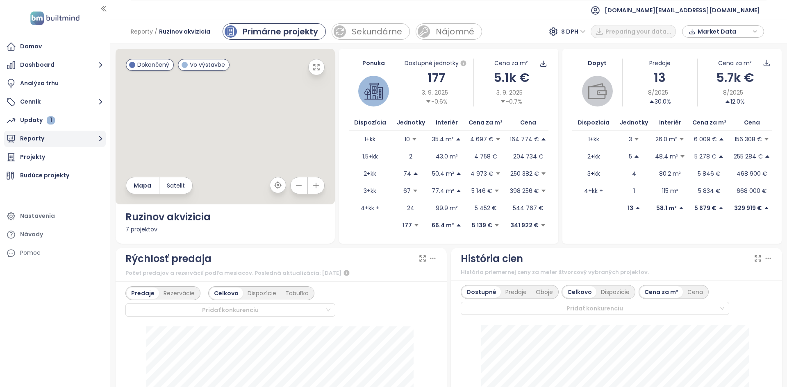
click at [81, 140] on button "Reporty" at bounding box center [55, 139] width 102 height 16
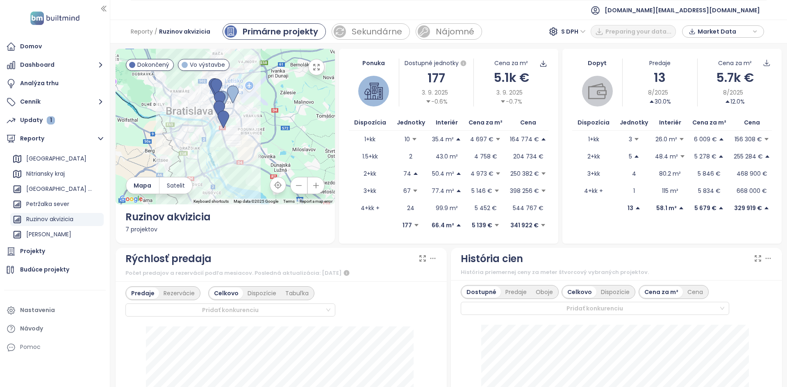
scroll to position [58, 0]
click at [56, 238] on div "Ruzinov" at bounding box center [56, 236] width 93 height 13
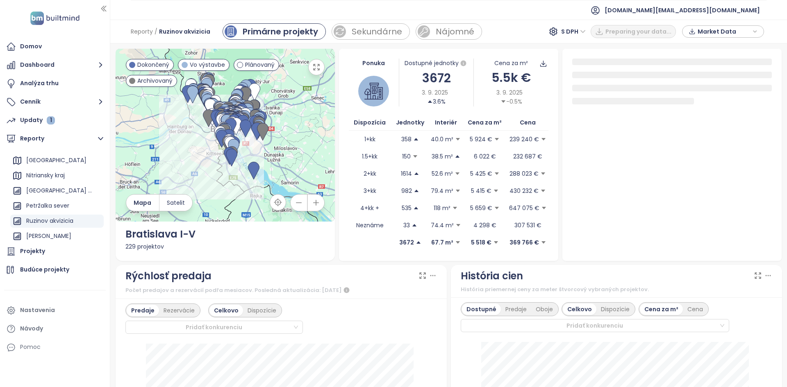
click at [189, 147] on div at bounding box center [225, 135] width 219 height 173
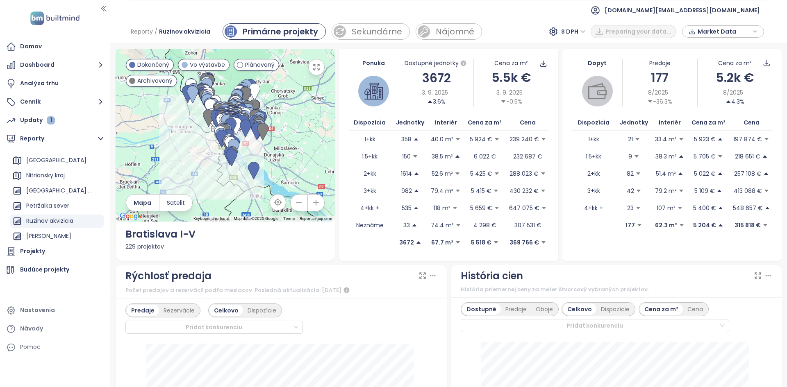
click at [189, 146] on div at bounding box center [225, 135] width 219 height 173
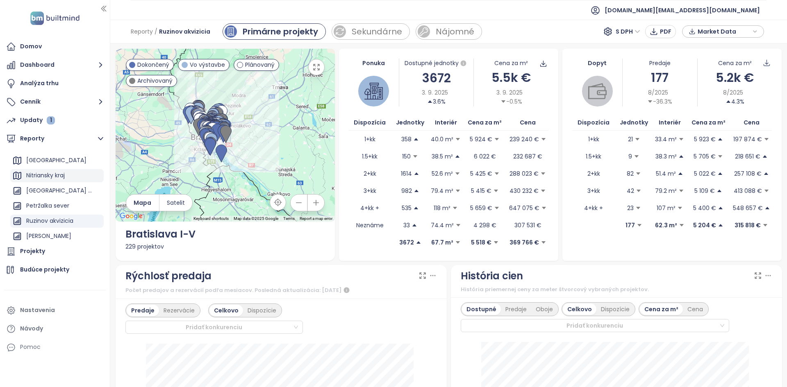
scroll to position [0, 0]
click at [57, 176] on div "Bratislava I-V" at bounding box center [44, 173] width 37 height 10
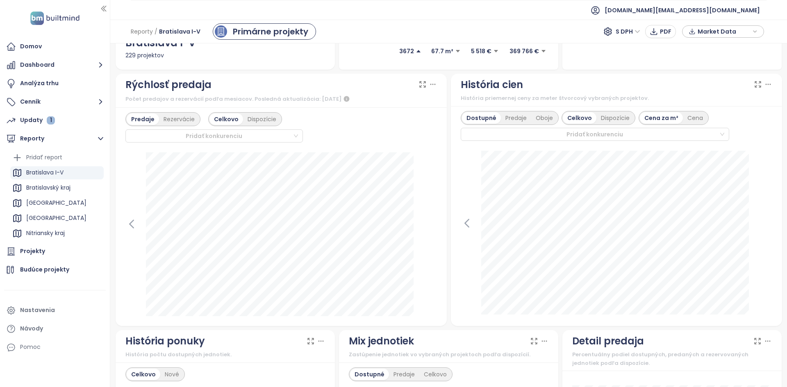
scroll to position [191, 0]
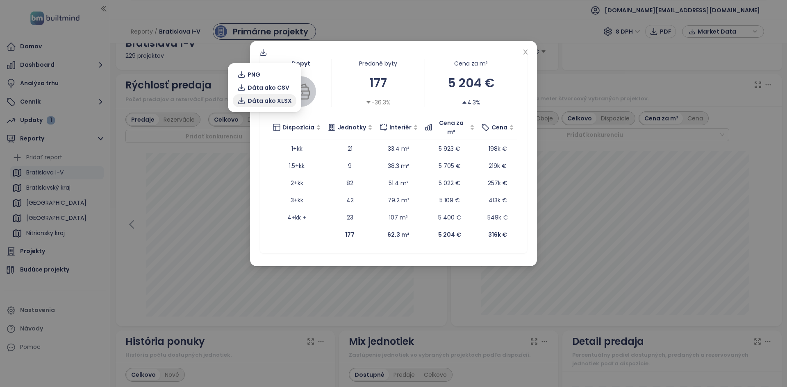
click at [267, 96] on span "Dáta ako XLSX" at bounding box center [270, 100] width 44 height 9
click at [528, 54] on icon "close" at bounding box center [525, 52] width 7 height 7
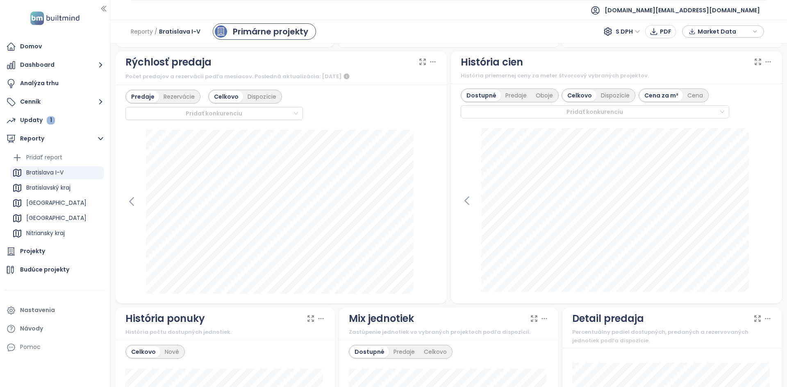
scroll to position [214, 0]
click at [134, 200] on icon at bounding box center [131, 201] width 12 height 12
click at [425, 202] on icon at bounding box center [431, 201] width 12 height 12
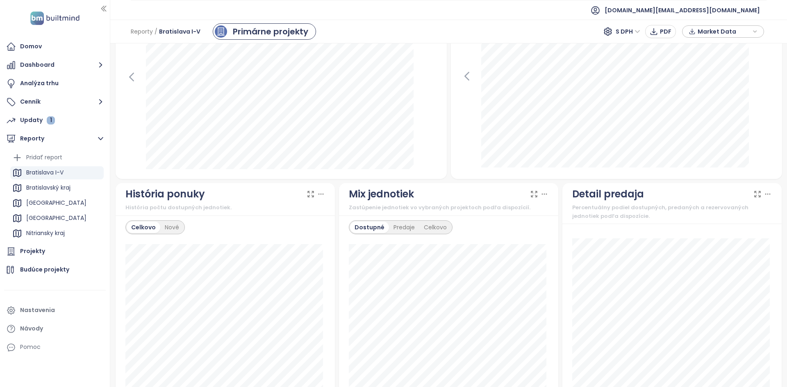
scroll to position [338, 0]
click at [318, 198] on icon at bounding box center [321, 195] width 8 height 8
click at [169, 230] on div "Nové" at bounding box center [171, 227] width 23 height 11
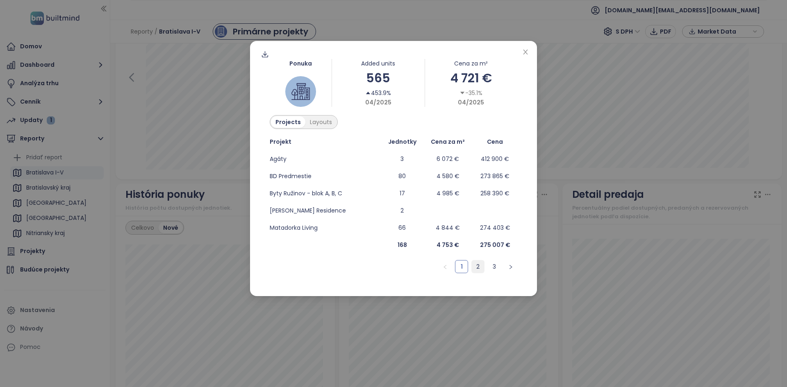
click at [473, 266] on link "2" at bounding box center [478, 267] width 12 height 12
click at [287, 162] on span "Na lúke" at bounding box center [280, 159] width 20 height 8
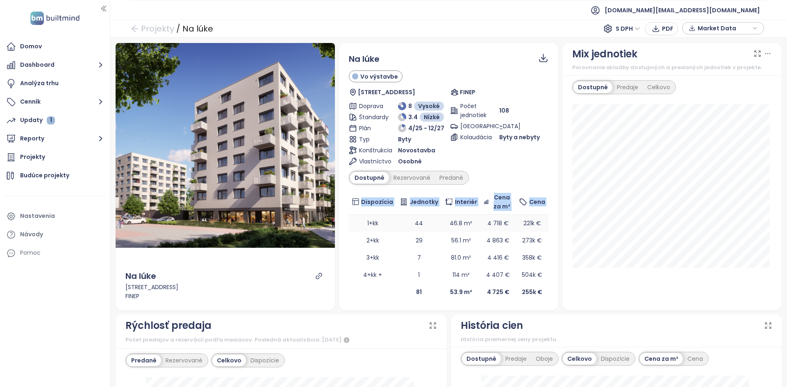
drag, startPoint x: 539, startPoint y: 289, endPoint x: 353, endPoint y: 220, distance: 199.1
click at [353, 220] on div "Na lúke Vo výstavbe Saratovská 3361, 841 02 Dúbravka, Slovakia FINEP Doprava 8 …" at bounding box center [448, 177] width 219 height 268
click at [82, 137] on button "Reporty" at bounding box center [55, 139] width 102 height 16
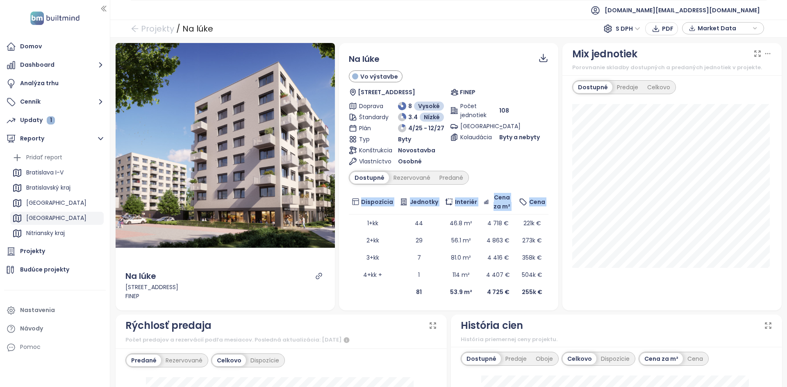
scroll to position [59, 0]
click at [55, 232] on div "Ruzinov" at bounding box center [56, 234] width 93 height 13
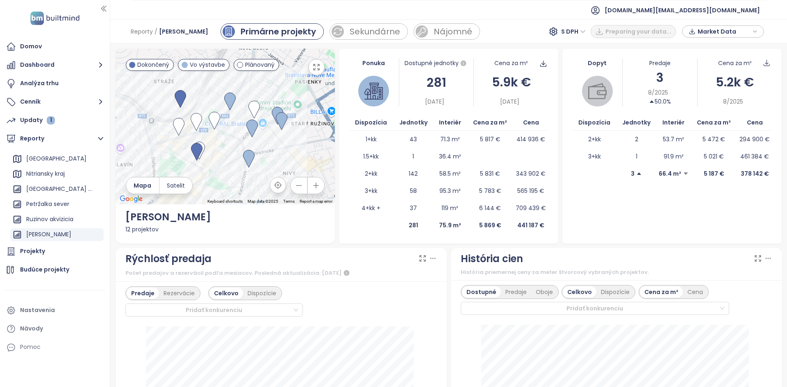
click at [434, 84] on div "281" at bounding box center [436, 82] width 75 height 19
click at [429, 84] on div "281" at bounding box center [436, 82] width 75 height 19
click at [466, 93] on div "Dostupné jednotky 281 4. 9. 2025" at bounding box center [436, 83] width 75 height 48
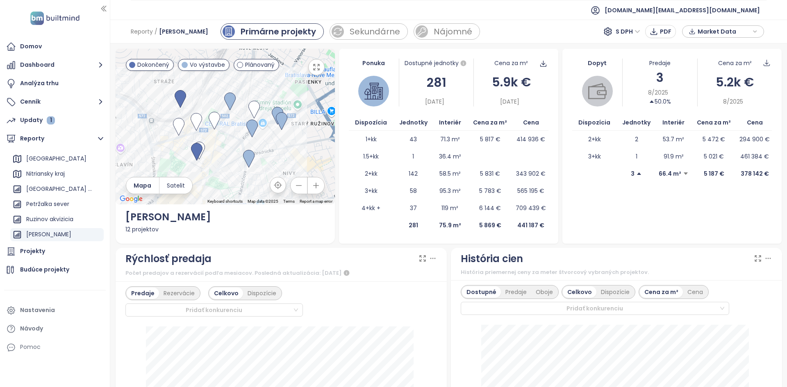
click at [505, 73] on div "Cena za m² 5.9k € 4. 9. 2025" at bounding box center [510, 83] width 75 height 48
click at [505, 72] on div "Cena za m² 5.9k € 4. 9. 2025" at bounding box center [510, 83] width 75 height 48
click at [506, 71] on div "Cena za m² 5.9k € 4. 9. 2025" at bounding box center [510, 83] width 75 height 48
drag, startPoint x: 358, startPoint y: 141, endPoint x: 462, endPoint y: 235, distance: 140.1
click at [462, 235] on div "Ponuka Dostupné jednotky 281 4. 9. 2025 Cena za m² 5.9k € 4. 9. 2025 Dispozícia…" at bounding box center [448, 146] width 219 height 195
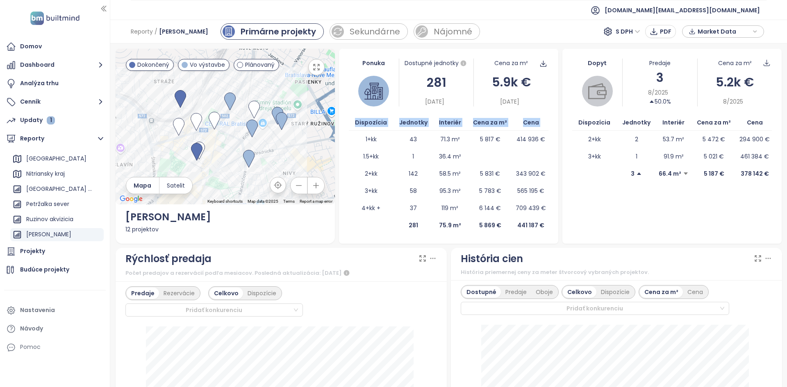
click at [367, 228] on td at bounding box center [371, 225] width 45 height 17
click at [514, 154] on td at bounding box center [531, 156] width 35 height 17
drag, startPoint x: 542, startPoint y: 138, endPoint x: 509, endPoint y: 139, distance: 32.8
click at [509, 139] on tr "1+kk 43 71.3 m² 5 817 € 414 936 €" at bounding box center [449, 139] width 200 height 17
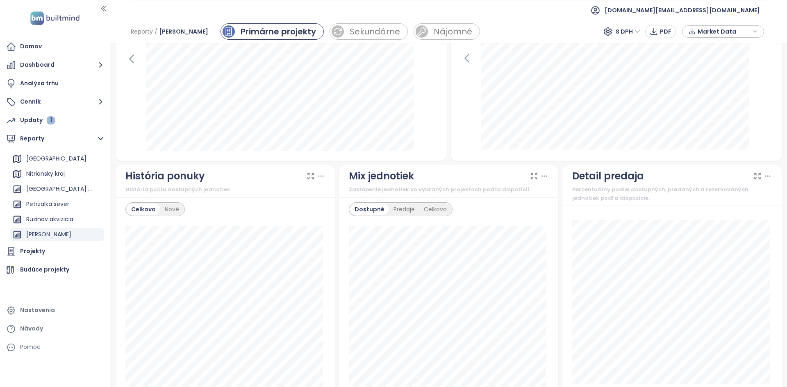
scroll to position [339, 0]
click at [171, 211] on div "Nové" at bounding box center [171, 210] width 23 height 11
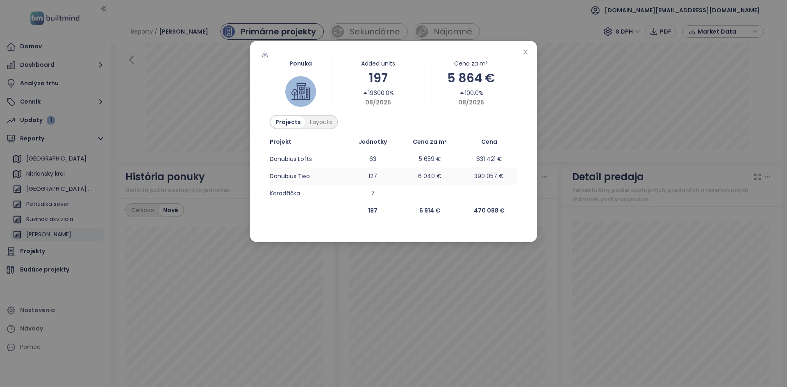
drag, startPoint x: 323, startPoint y: 176, endPoint x: 319, endPoint y: 178, distance: 4.8
click at [319, 178] on td "Danubius Two" at bounding box center [308, 176] width 77 height 17
click at [210, 266] on div "Ponuka Added units 197 19600.0% 08/2025 Cena za m² 5 864 € 100.0% 08/2025 Proje…" at bounding box center [393, 193] width 787 height 387
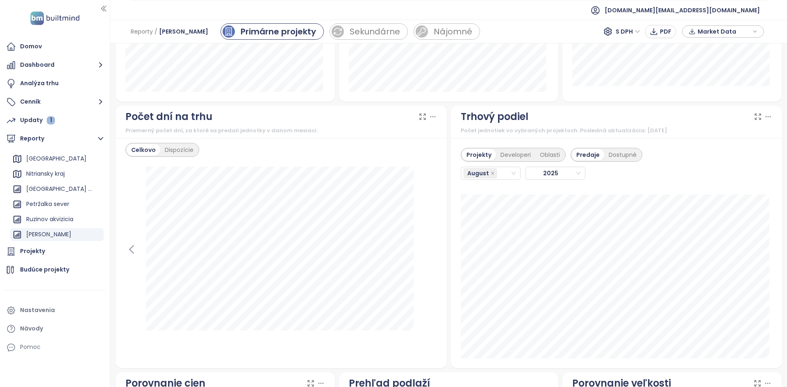
scroll to position [637, 0]
click at [501, 172] on div "August" at bounding box center [487, 173] width 47 height 11
click at [487, 200] on div "February" at bounding box center [487, 203] width 46 height 9
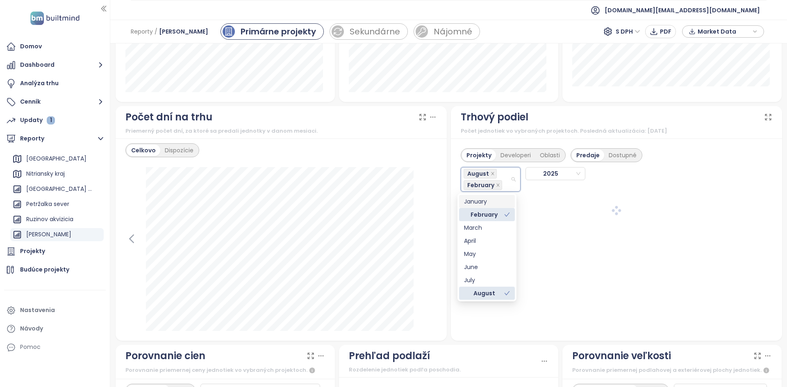
click at [487, 193] on div "Projekty Developeri Oblasti Predaje Dostupné August February 2025" at bounding box center [616, 240] width 331 height 202
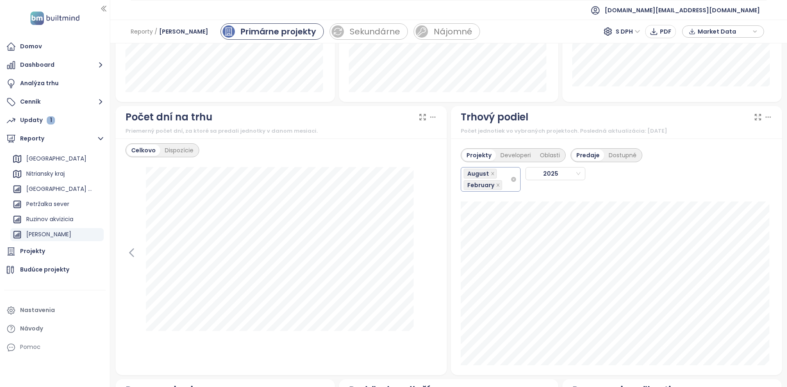
click at [504, 182] on div "August February" at bounding box center [487, 179] width 47 height 23
click at [475, 227] on div "March" at bounding box center [487, 227] width 46 height 9
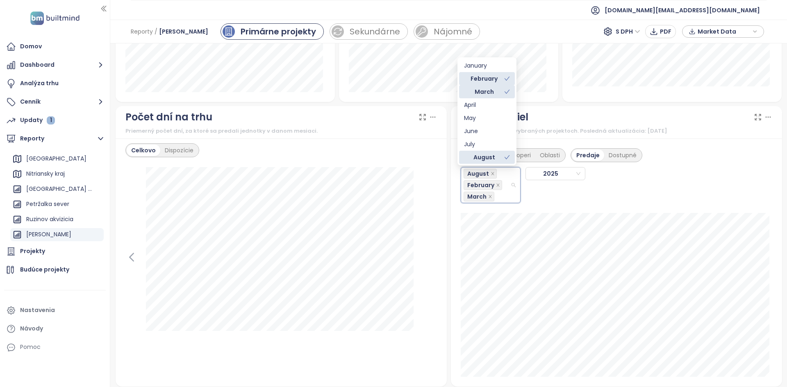
scroll to position [928, 0]
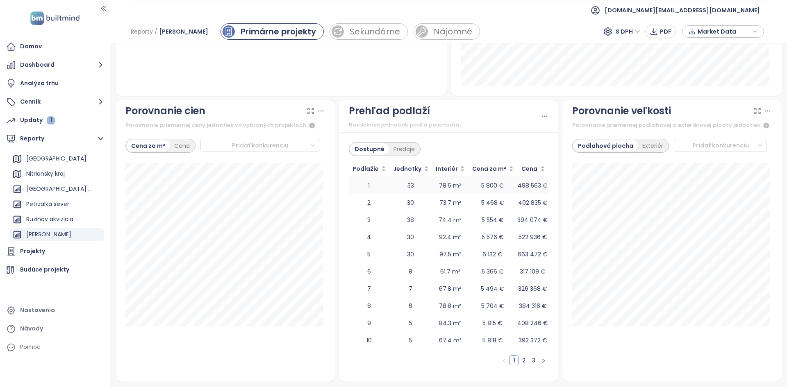
drag, startPoint x: 546, startPoint y: 346, endPoint x: 347, endPoint y: 185, distance: 256.1
click at [347, 185] on div "Dostupné Predaje Podlažie Jednotky Interiér Cena za m² Cena 1 33 78.6 m² 5 800 …" at bounding box center [448, 257] width 219 height 250
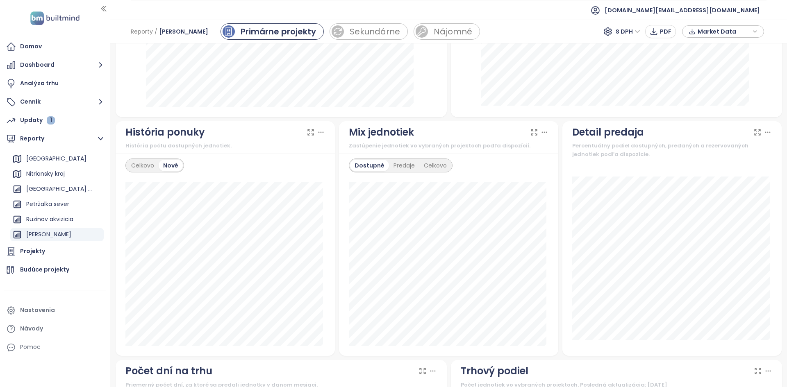
scroll to position [0, 0]
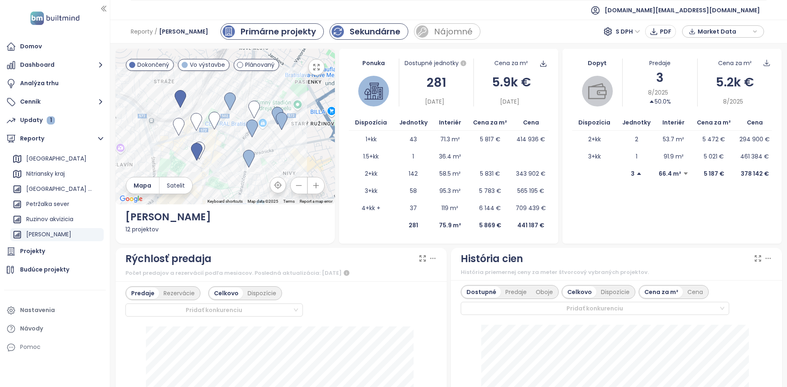
click at [350, 37] on div "Sekundárne" at bounding box center [375, 31] width 51 height 12
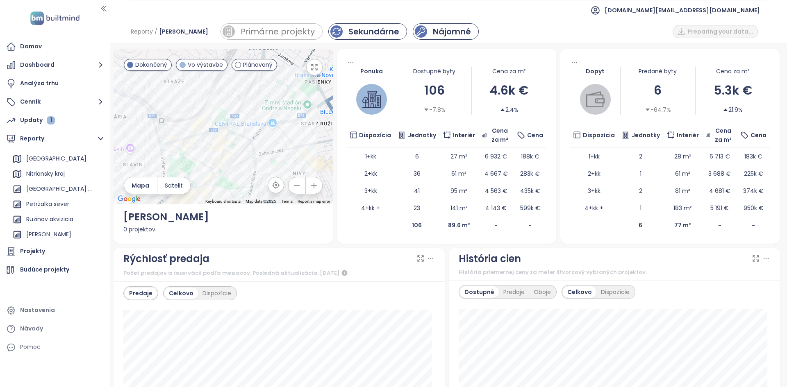
click at [433, 33] on div "Nájomné" at bounding box center [452, 31] width 38 height 12
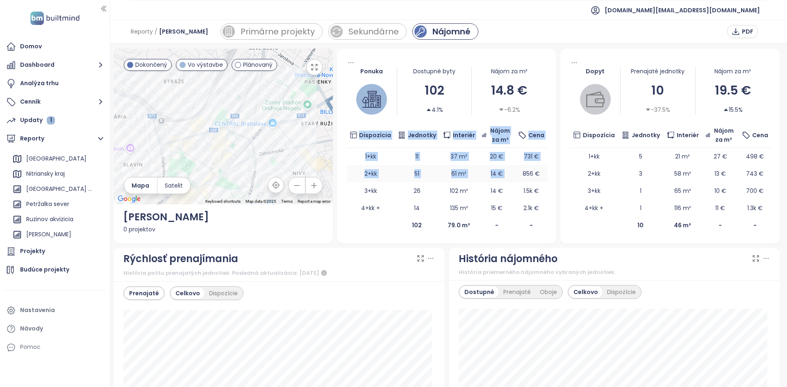
drag, startPoint x: 540, startPoint y: 174, endPoint x: 511, endPoint y: 170, distance: 29.8
click at [510, 170] on div "Ponuka Dostupné byty 102 4.1% Nájom za m² 14.8 € -6.2% Dispozícia Jednotky Inte…" at bounding box center [446, 146] width 219 height 195
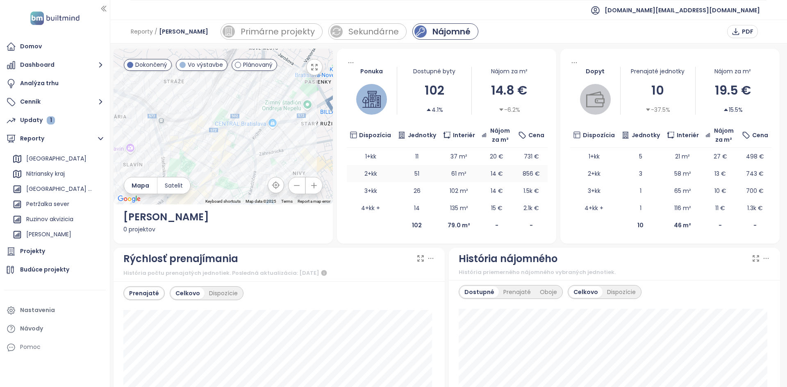
click at [385, 168] on td "2+kk" at bounding box center [371, 173] width 48 height 17
click at [66, 86] on div "Analýza trhu" at bounding box center [55, 83] width 102 height 16
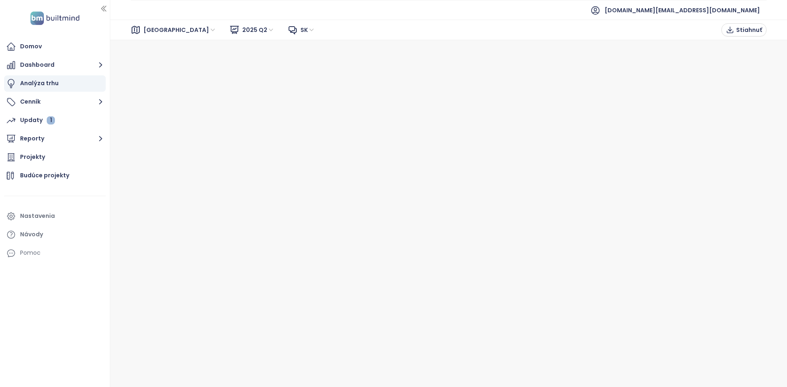
click at [168, 31] on span "[GEOGRAPHIC_DATA]" at bounding box center [179, 30] width 73 height 12
click at [239, 27] on div "2025 Q2" at bounding box center [259, 29] width 40 height 13
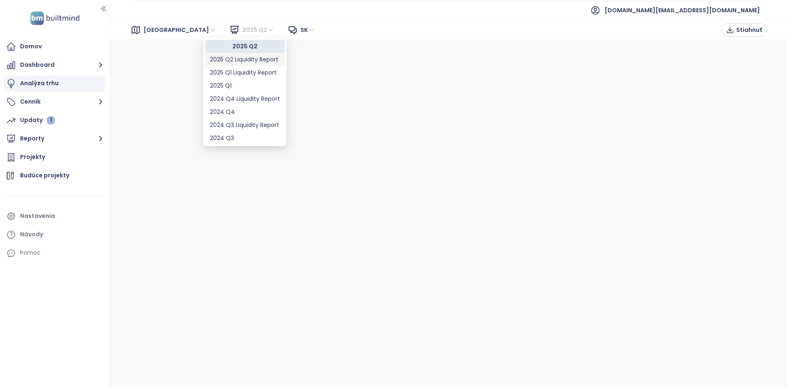
click at [243, 60] on div "2025 Q2 Liquidity Report" at bounding box center [245, 59] width 70 height 9
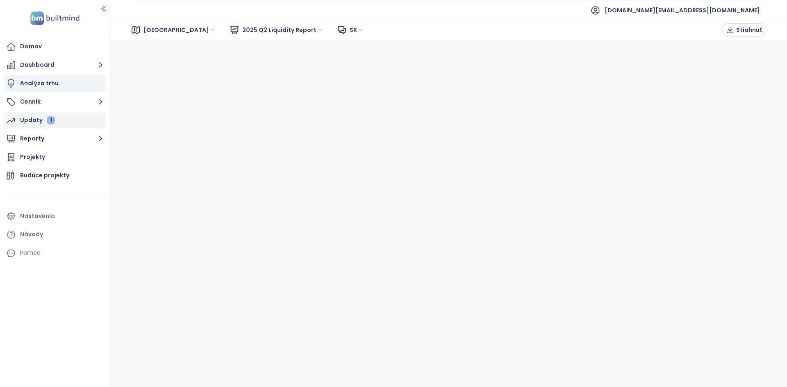
click at [94, 123] on div "Updaty 1" at bounding box center [55, 120] width 102 height 16
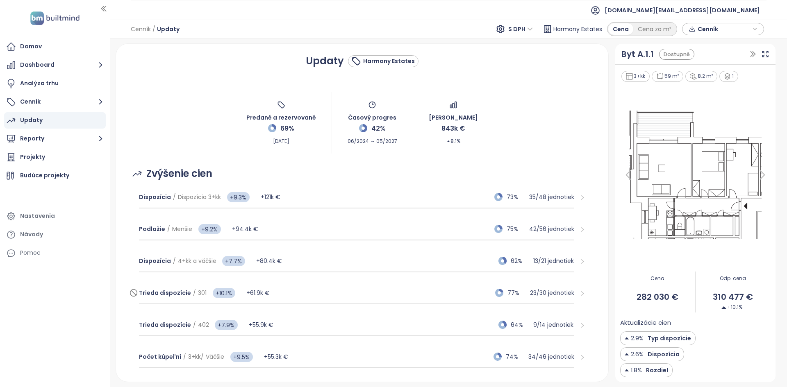
click at [309, 299] on div "Trieda dispozície / 301 +10.1% +61.9k € 77% 23 / 30 jednotiek" at bounding box center [357, 293] width 436 height 22
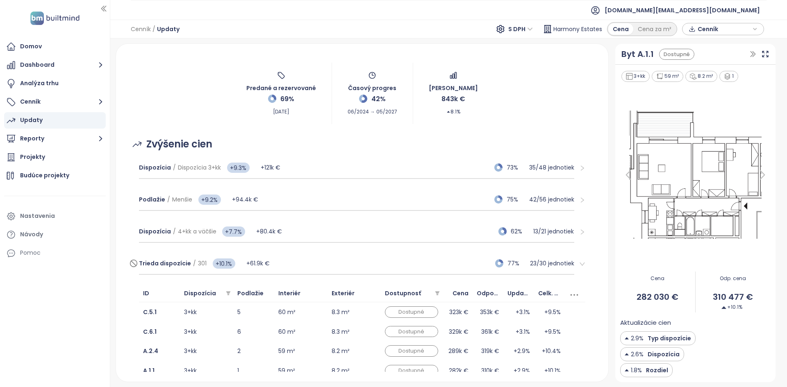
scroll to position [29, 0]
click at [321, 319] on td "60 m²" at bounding box center [300, 313] width 53 height 20
click at [315, 329] on td "60 m²" at bounding box center [300, 333] width 53 height 20
click at [315, 336] on td "60 m²" at bounding box center [300, 333] width 53 height 20
click at [351, 270] on div "Trieda dispozície / 301 +10.1% +61.9k € 77% 23 / 30 jednotiek" at bounding box center [357, 264] width 436 height 22
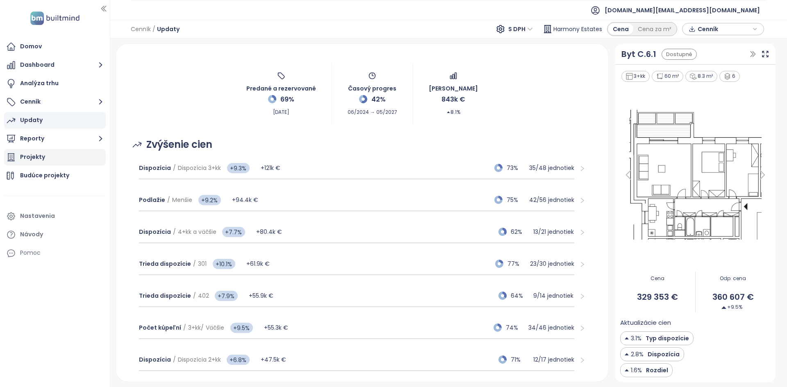
click at [69, 153] on div "Projekty" at bounding box center [55, 157] width 102 height 16
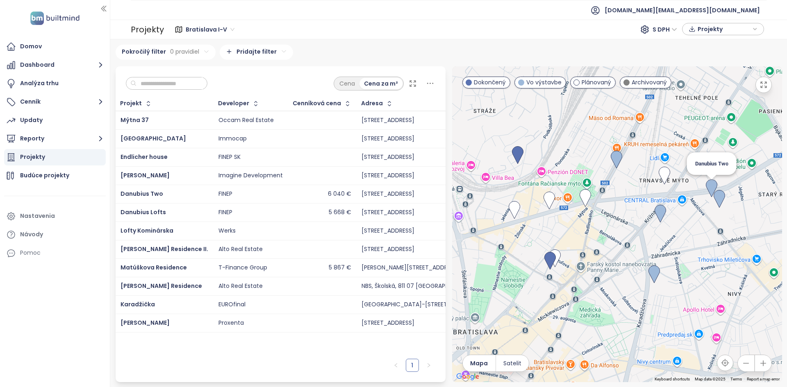
click at [708, 185] on img at bounding box center [711, 189] width 11 height 18
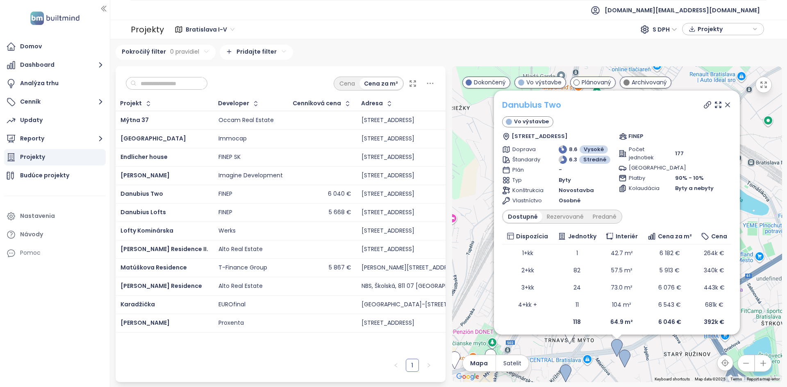
click at [516, 107] on link "Danubius Two" at bounding box center [531, 104] width 59 height 11
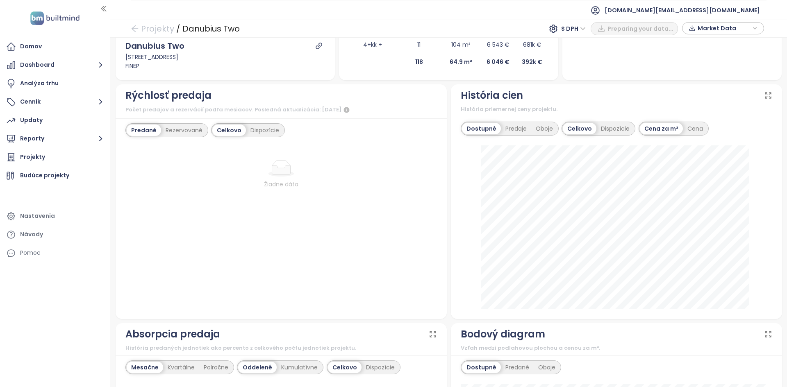
scroll to position [230, 0]
click at [252, 132] on div "Dispozície" at bounding box center [265, 130] width 38 height 11
drag, startPoint x: 229, startPoint y: 131, endPoint x: 191, endPoint y: 133, distance: 38.2
click at [229, 132] on div "Celkovo" at bounding box center [228, 130] width 32 height 11
click at [177, 134] on div "Rezervované" at bounding box center [184, 130] width 46 height 11
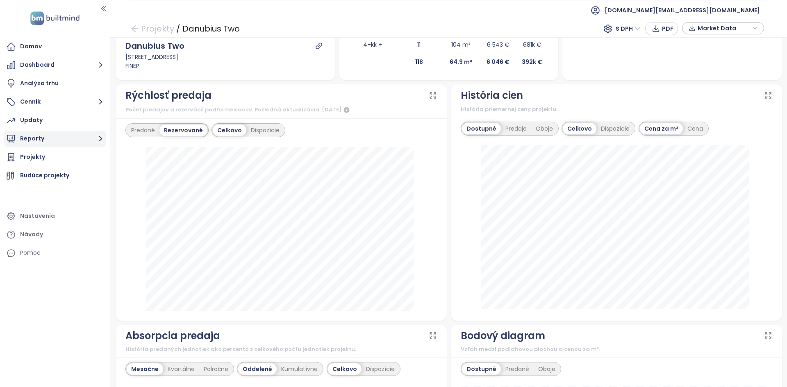
click at [70, 136] on button "Reporty" at bounding box center [55, 139] width 102 height 16
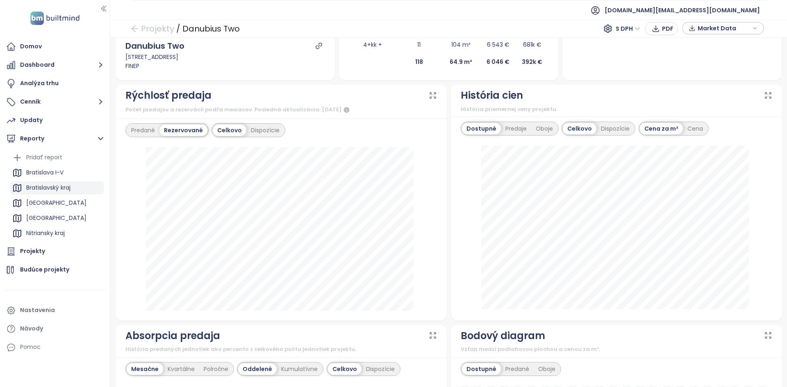
scroll to position [59, 0]
click at [46, 239] on div "[PERSON_NAME]" at bounding box center [48, 235] width 45 height 10
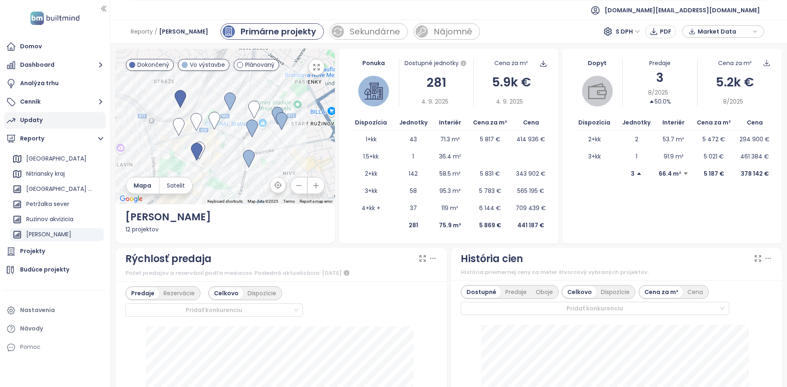
click at [61, 121] on div "Updaty" at bounding box center [55, 120] width 102 height 16
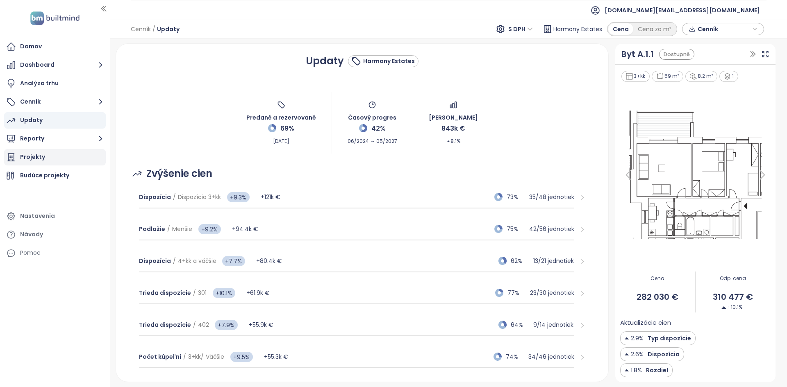
click at [66, 159] on div "Projekty" at bounding box center [55, 157] width 102 height 16
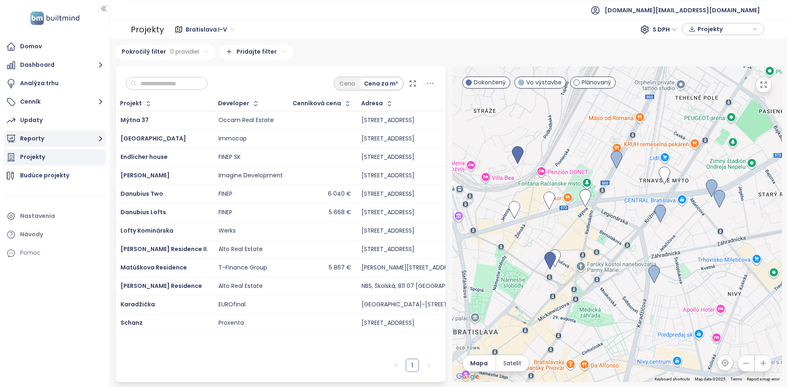
click at [61, 139] on button "Reporty" at bounding box center [55, 139] width 102 height 16
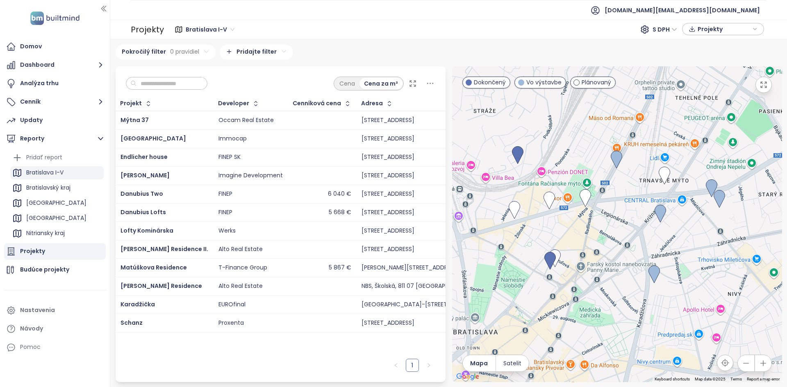
click at [57, 175] on div "Bratislava I-V" at bounding box center [44, 173] width 37 height 10
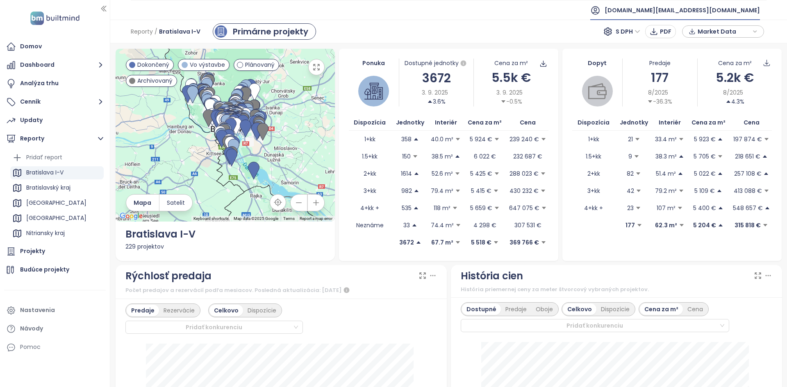
click at [715, 13] on span "[DOMAIN_NAME][EMAIL_ADDRESS][DOMAIN_NAME]" at bounding box center [682, 10] width 155 height 20
click at [705, 38] on li "Odhlásiť sa" at bounding box center [710, 33] width 96 height 16
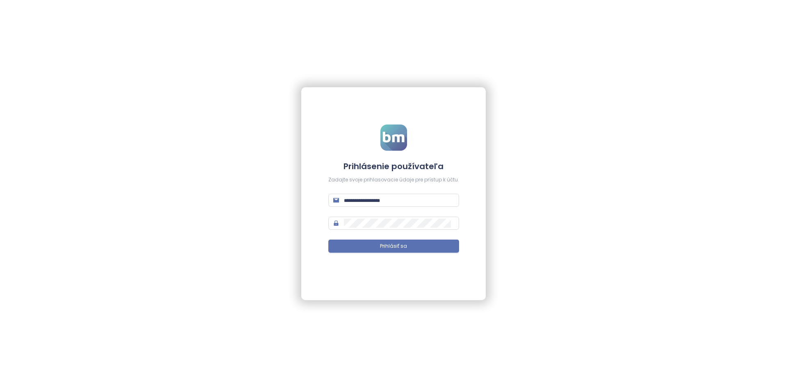
click at [427, 190] on form "Prihlásenie používateľa Zadajte svoje prihlasovacie údaje pre prístup k účtu. P…" at bounding box center [393, 194] width 131 height 138
click at [416, 196] on input "text" at bounding box center [399, 200] width 110 height 9
type input "**********"
click at [328, 240] on button "Prihlásiť sa" at bounding box center [393, 246] width 131 height 13
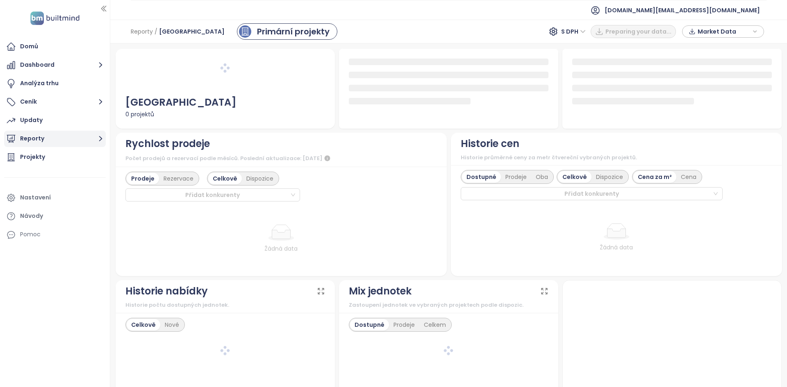
click at [72, 141] on button "Reporty" at bounding box center [55, 139] width 102 height 16
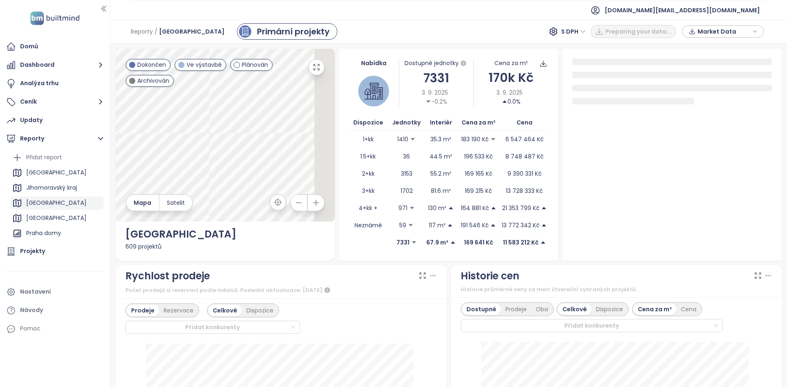
click at [59, 204] on div "[GEOGRAPHIC_DATA]" at bounding box center [56, 203] width 93 height 13
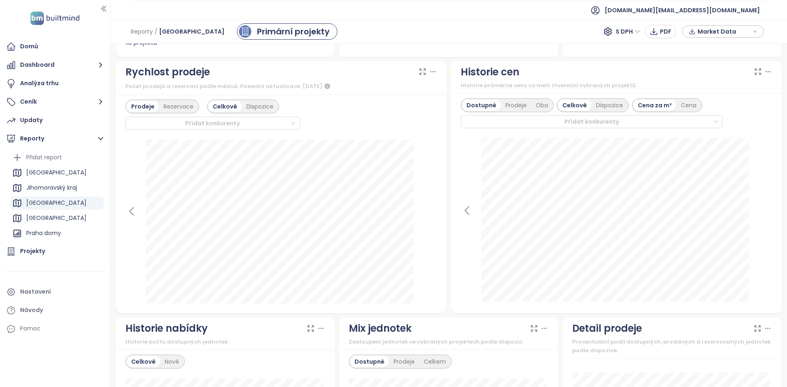
scroll to position [204, 0]
